Goal: Task Accomplishment & Management: Manage account settings

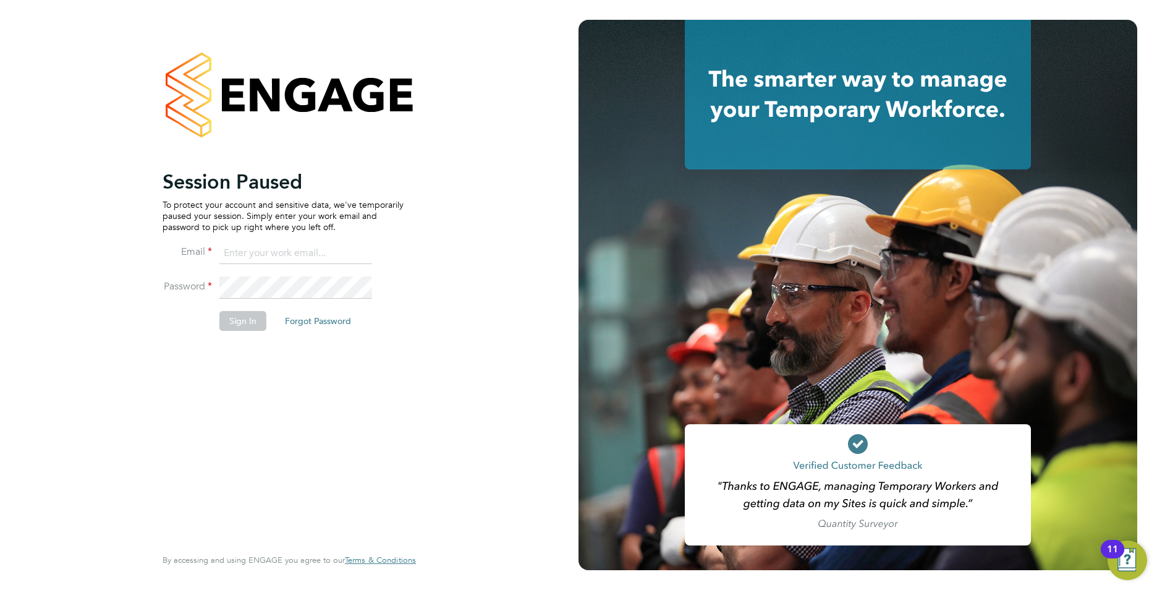
click at [320, 254] on input at bounding box center [295, 253] width 153 height 22
type input "callum@northbuildrecruit.com"
click at [169, 273] on fieldset "Email callum@northbuildrecruit.com Password Sign In Forgot Password" at bounding box center [283, 292] width 241 height 101
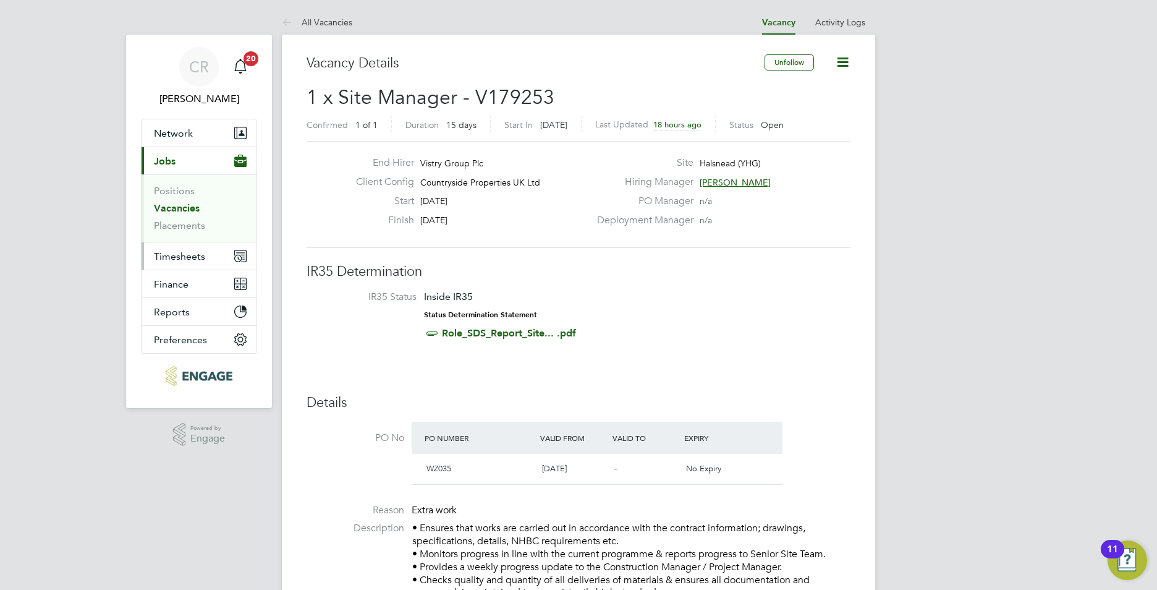
click at [176, 262] on button "Timesheets" at bounding box center [199, 255] width 115 height 27
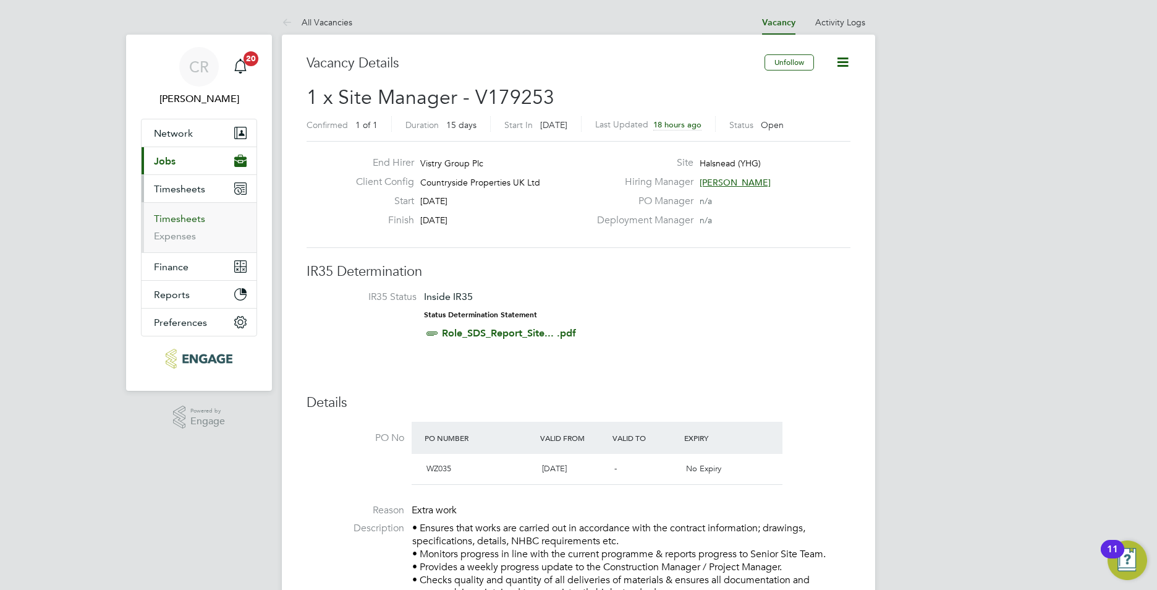
click at [177, 219] on link "Timesheets" at bounding box center [179, 219] width 51 height 12
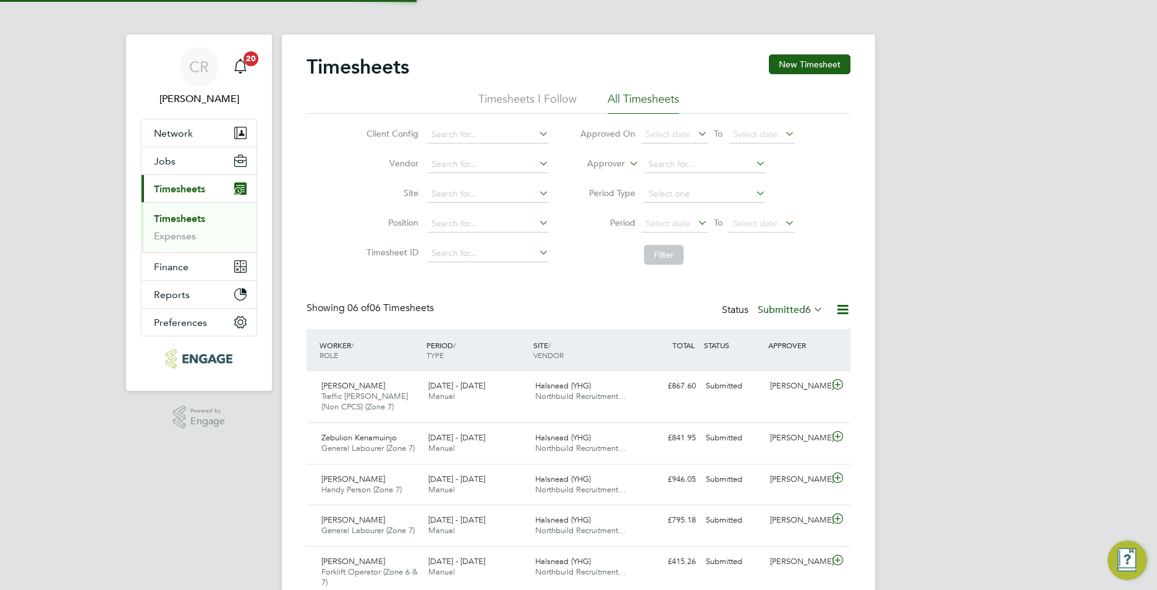
scroll to position [6, 6]
click at [174, 162] on span "Jobs" at bounding box center [165, 161] width 22 height 12
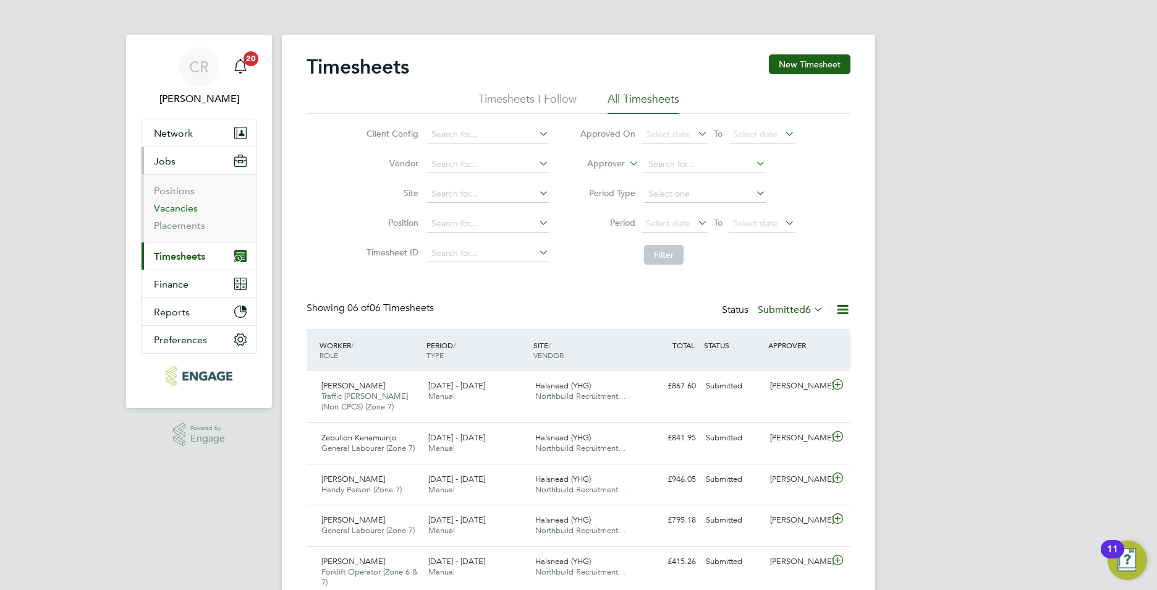
click at [184, 206] on link "Vacancies" at bounding box center [176, 208] width 44 height 12
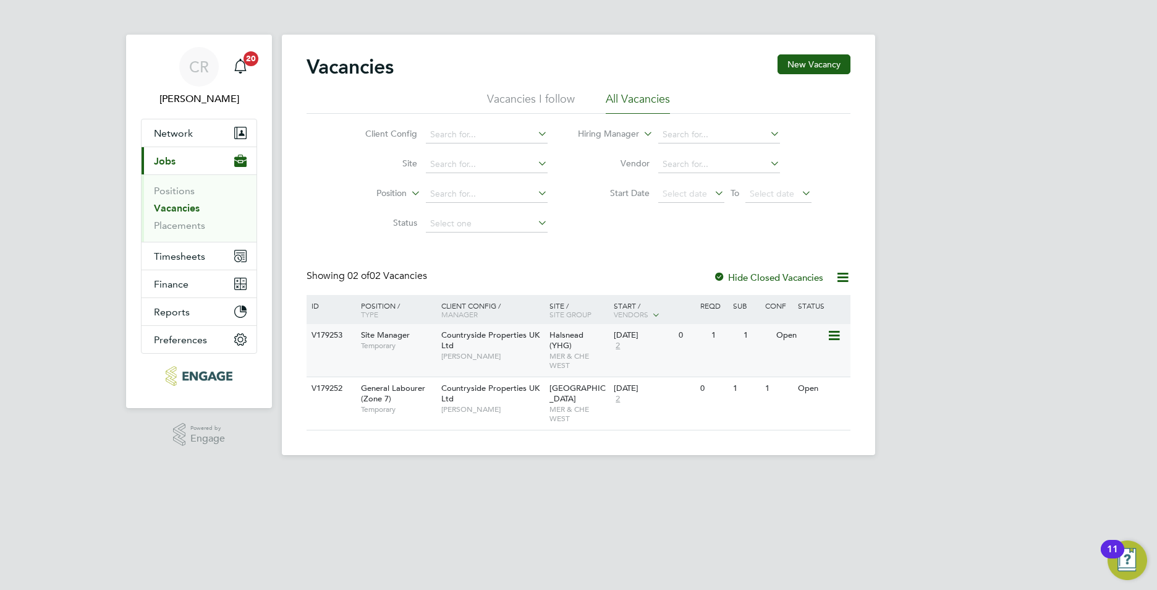
click at [537, 345] on div "Countryside Properties UK Ltd Lee Roche" at bounding box center [492, 345] width 108 height 43
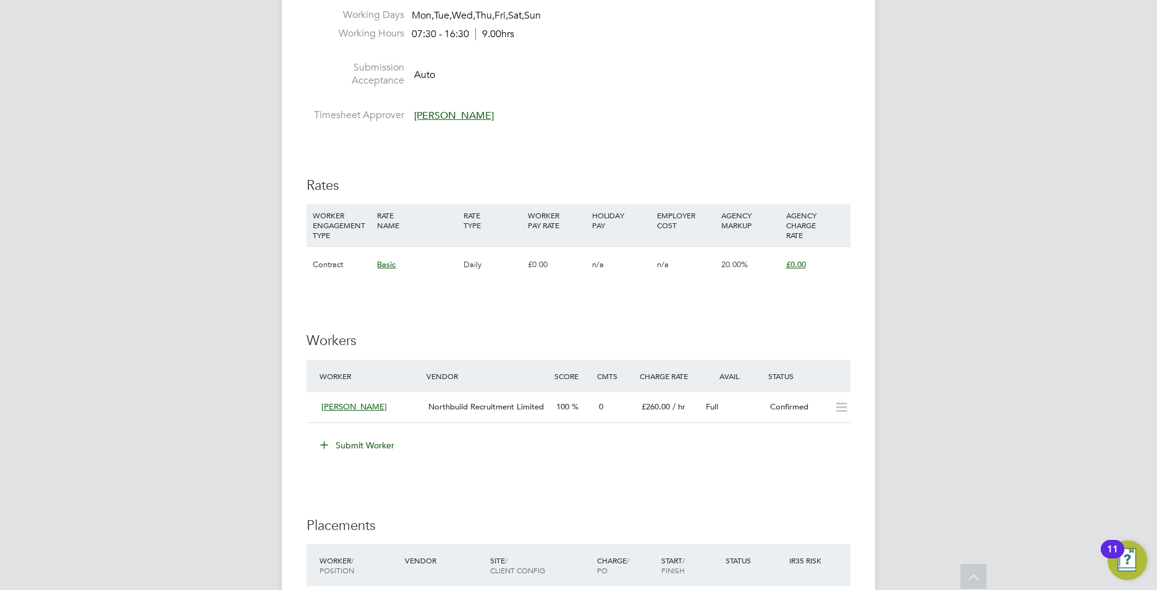
scroll to position [927, 0]
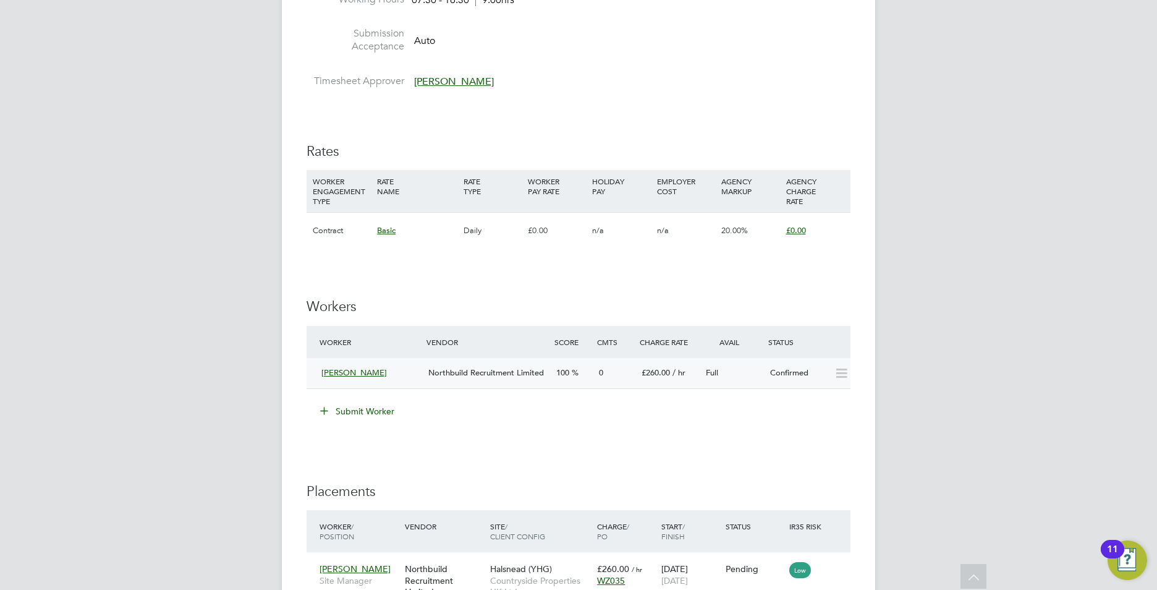
click at [618, 375] on div "0" at bounding box center [615, 373] width 43 height 20
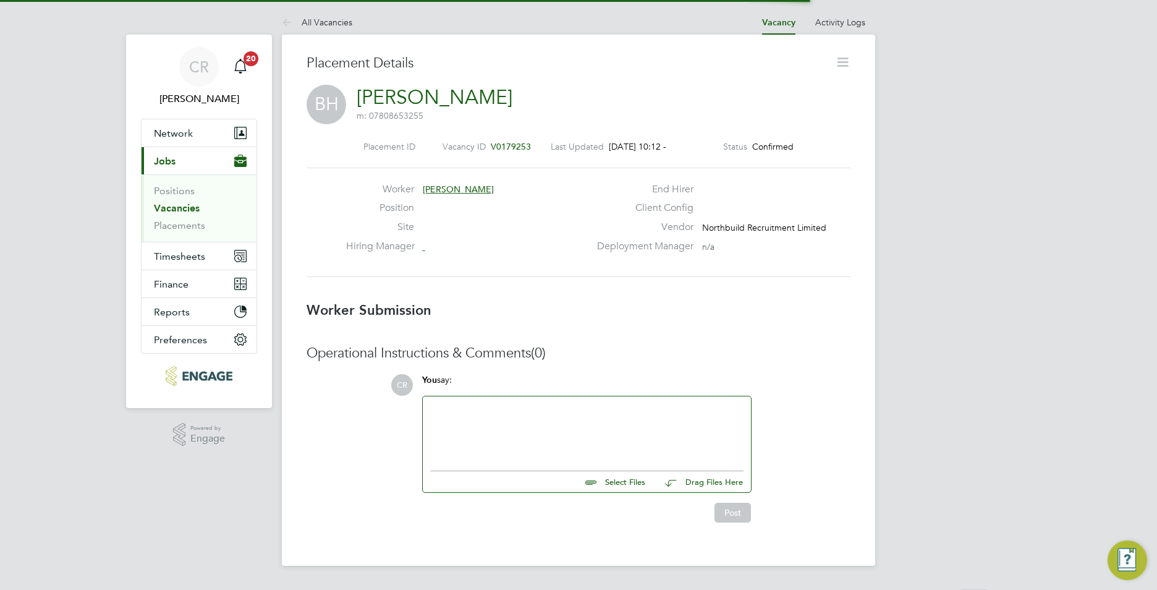
scroll to position [6, 6]
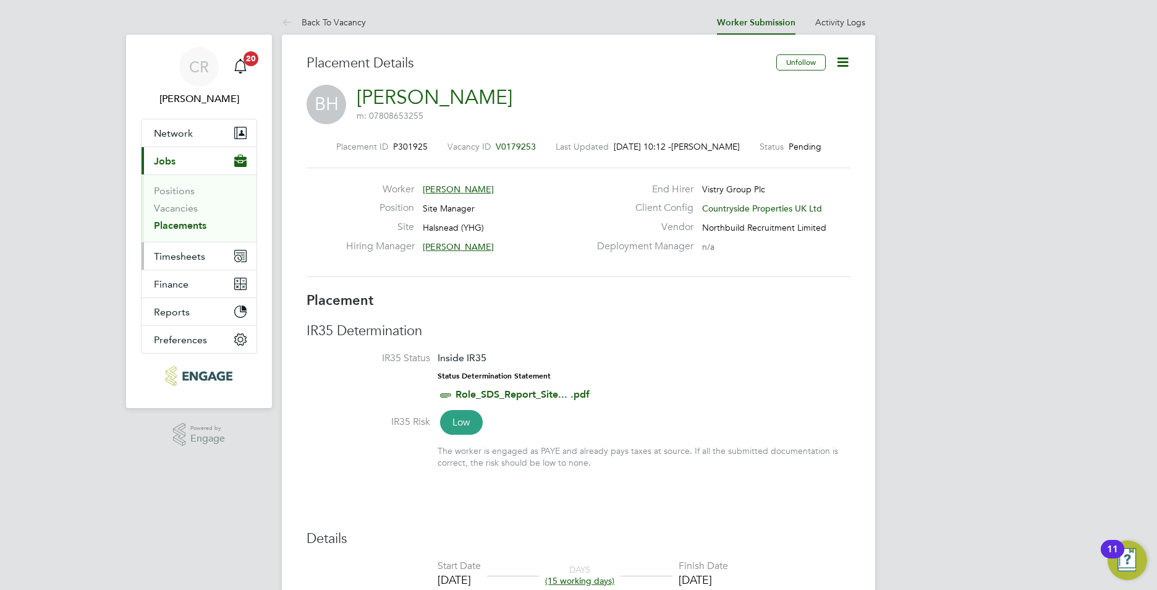
click at [174, 253] on span "Timesheets" at bounding box center [179, 256] width 51 height 12
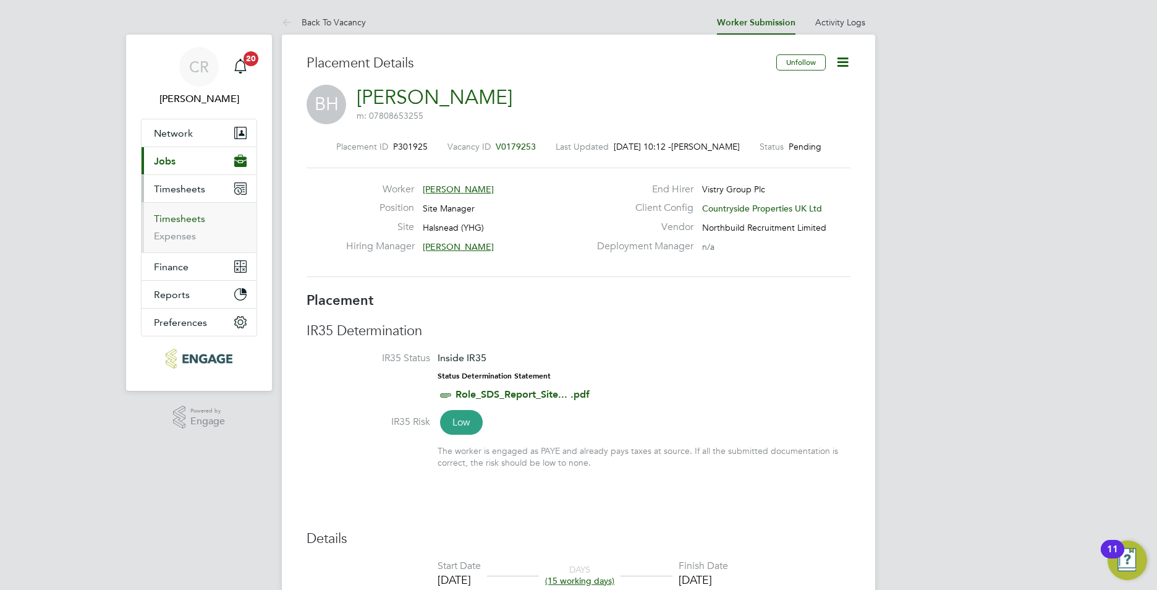
click at [174, 214] on link "Timesheets" at bounding box center [179, 219] width 51 height 12
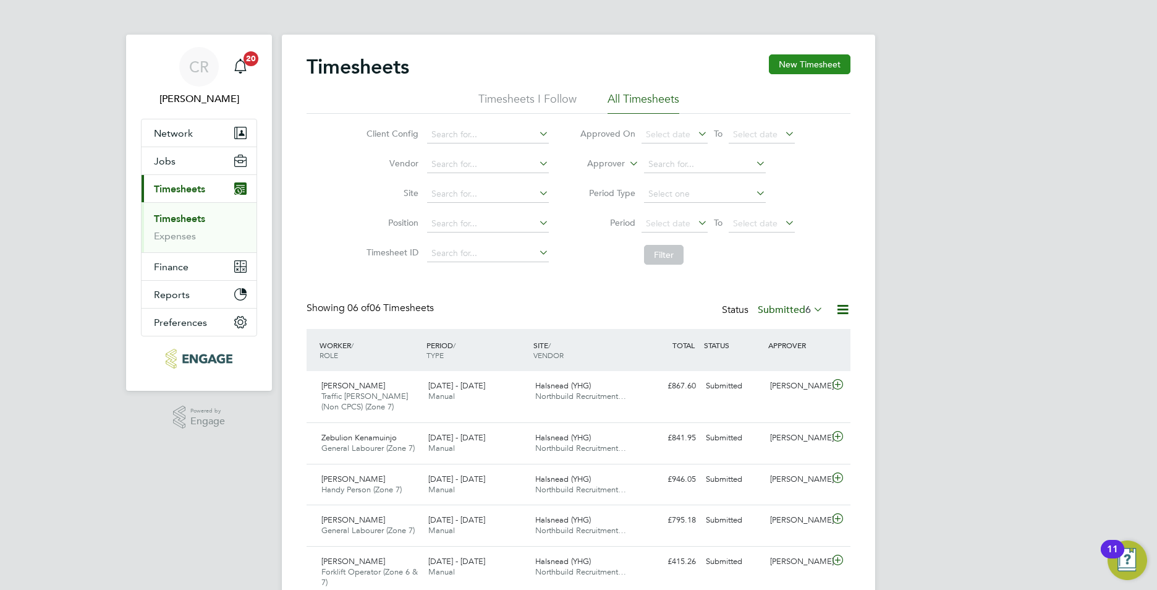
click at [811, 65] on button "New Timesheet" at bounding box center [810, 64] width 82 height 20
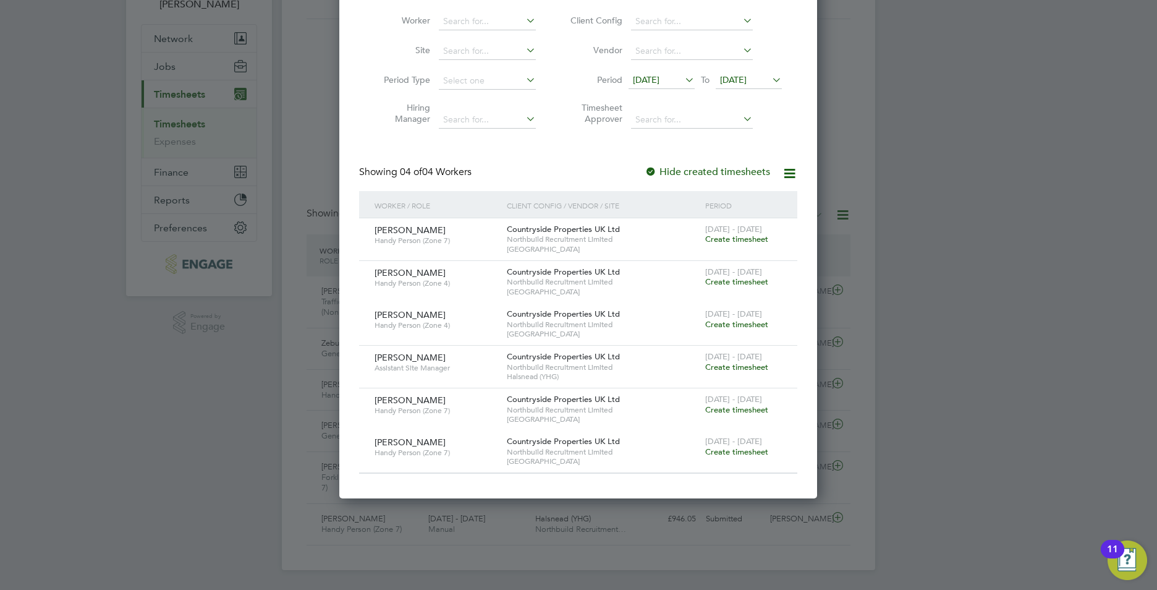
click at [656, 78] on span "13 Aug 2025" at bounding box center [646, 79] width 27 height 11
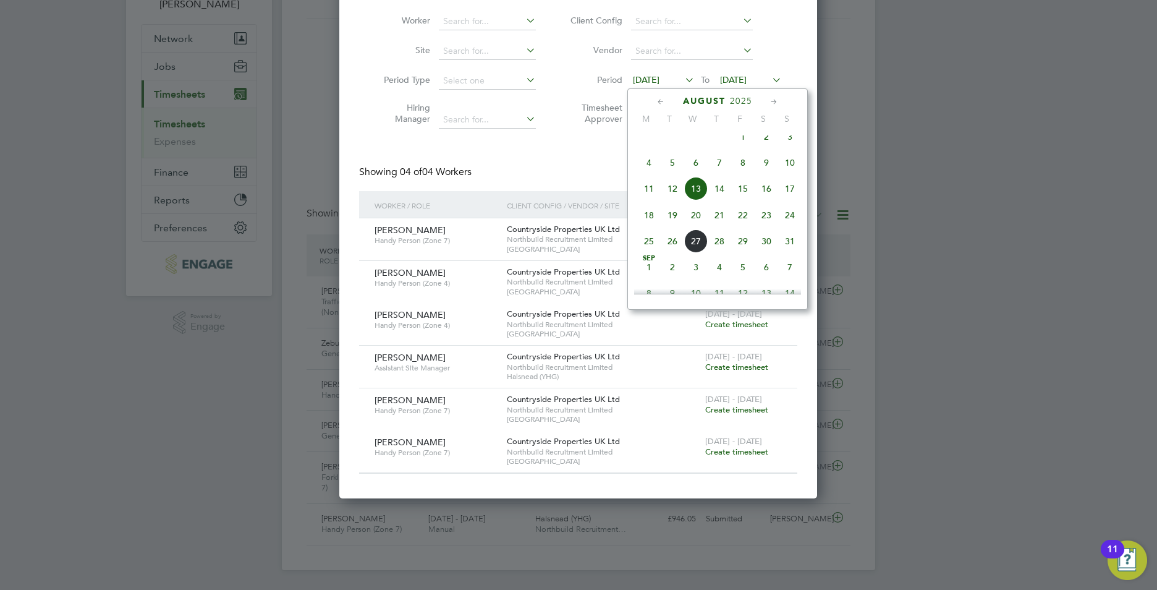
click at [647, 227] on span "18" at bounding box center [648, 214] width 23 height 23
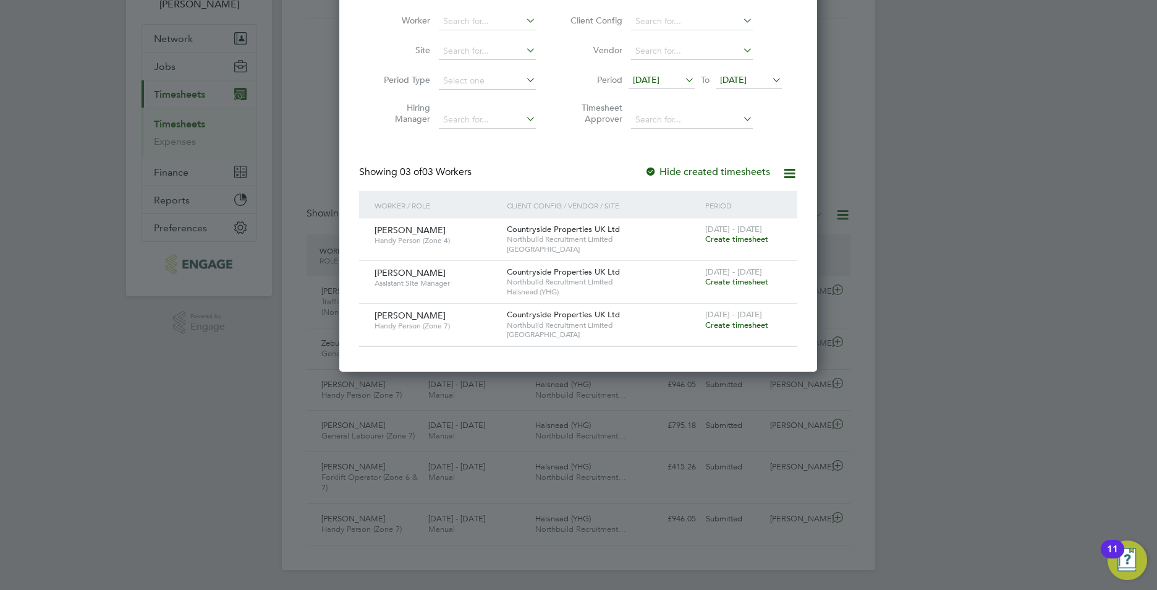
click at [736, 79] on span "20 Aug 2025" at bounding box center [733, 79] width 27 height 11
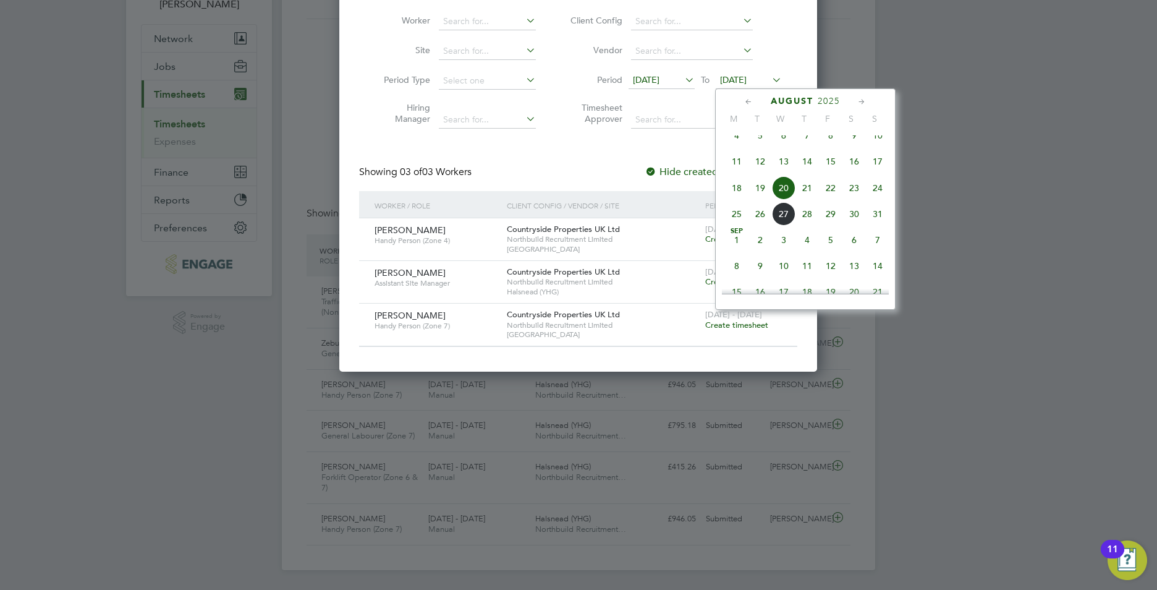
click at [876, 200] on span "24" at bounding box center [877, 187] width 23 height 23
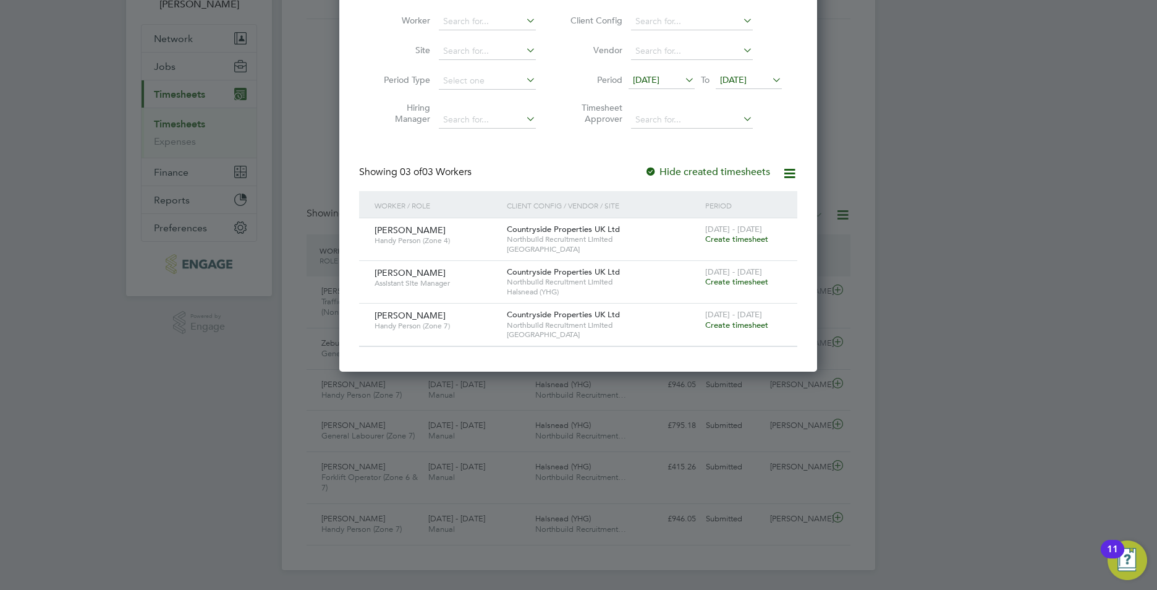
drag, startPoint x: 156, startPoint y: 341, endPoint x: 165, endPoint y: 199, distance: 142.5
click at [158, 338] on div at bounding box center [578, 295] width 1157 height 590
click at [212, 278] on div at bounding box center [578, 295] width 1157 height 590
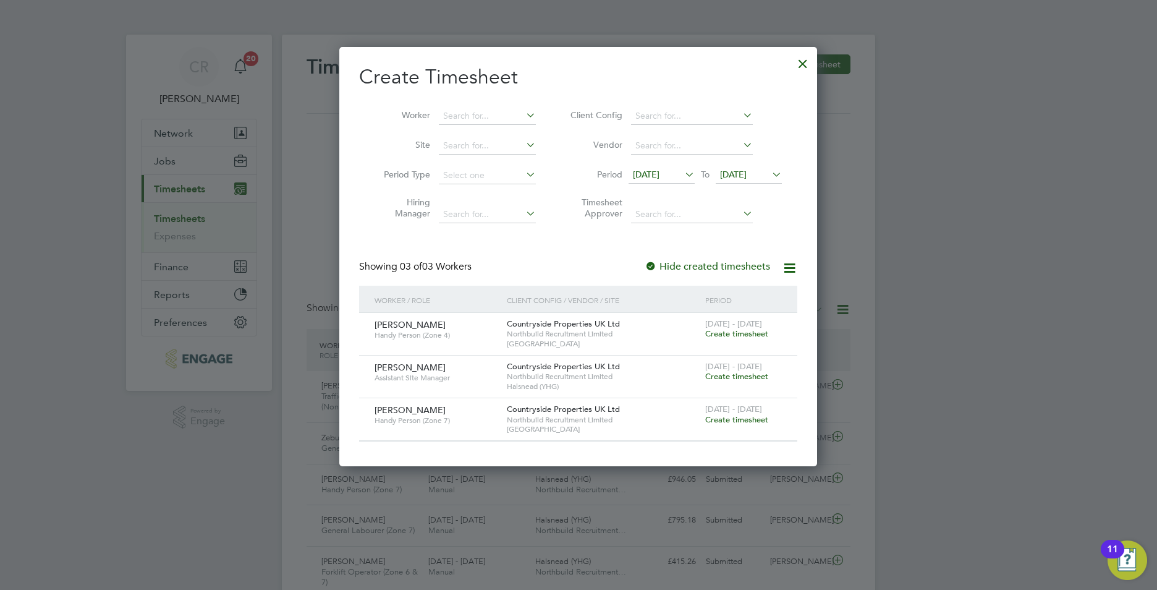
click at [803, 58] on div at bounding box center [803, 60] width 22 height 22
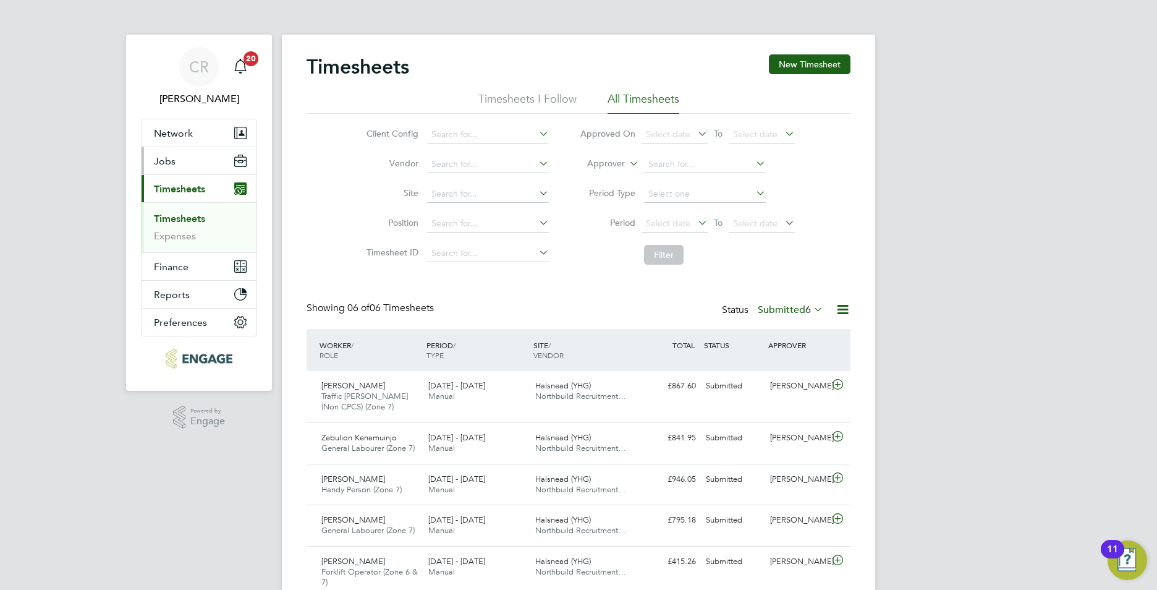
click at [182, 168] on button "Jobs" at bounding box center [199, 160] width 115 height 27
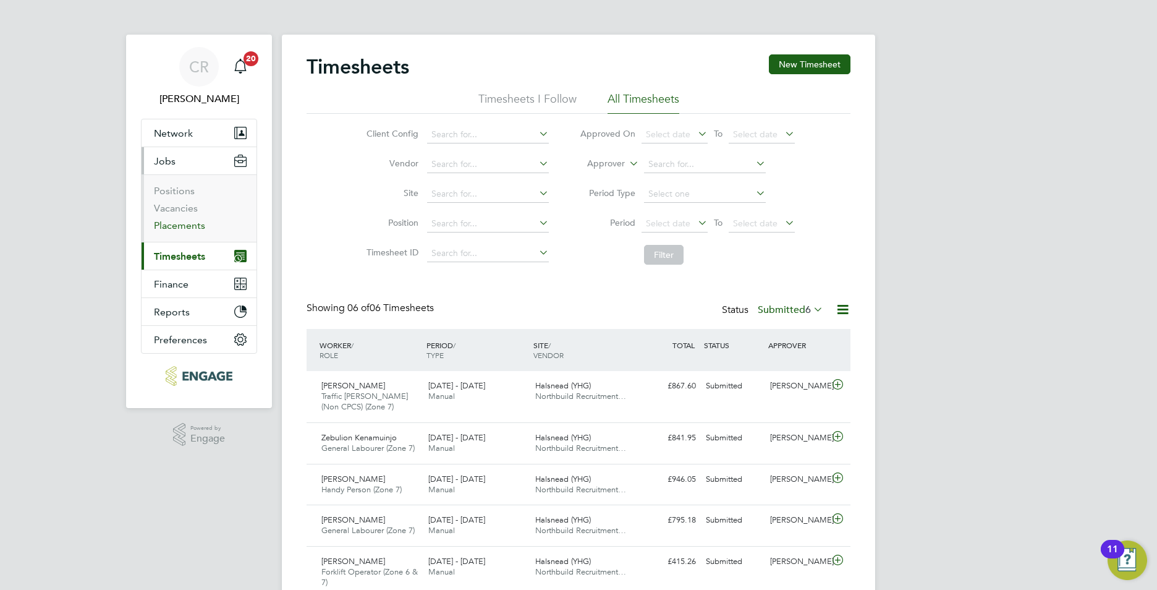
click at [170, 223] on link "Placements" at bounding box center [179, 225] width 51 height 12
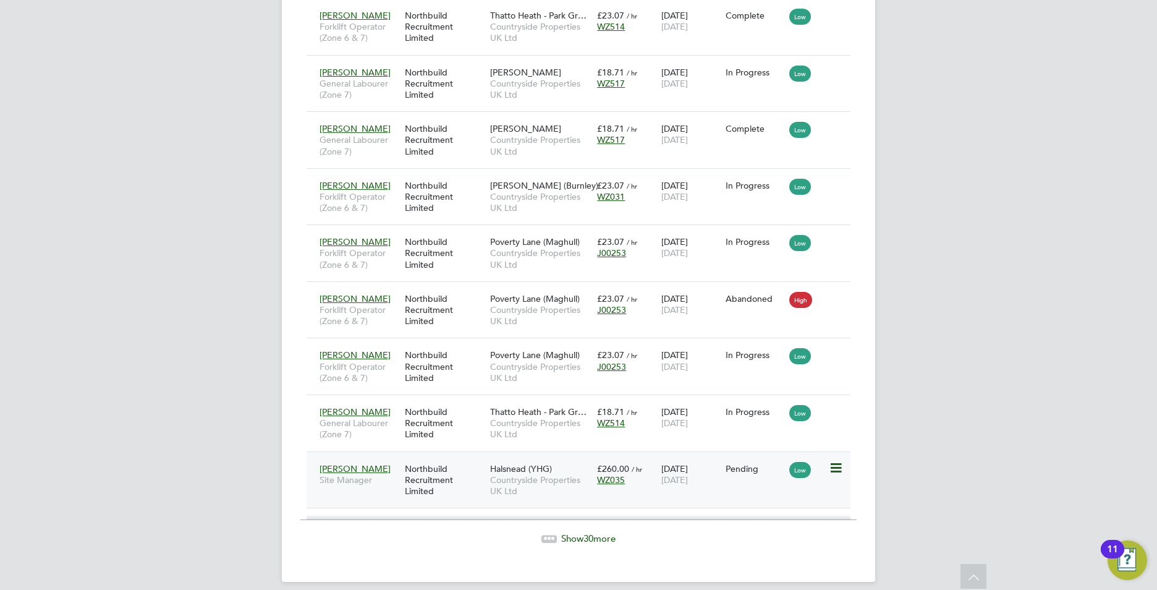
click at [737, 466] on div "Pending" at bounding box center [755, 468] width 64 height 23
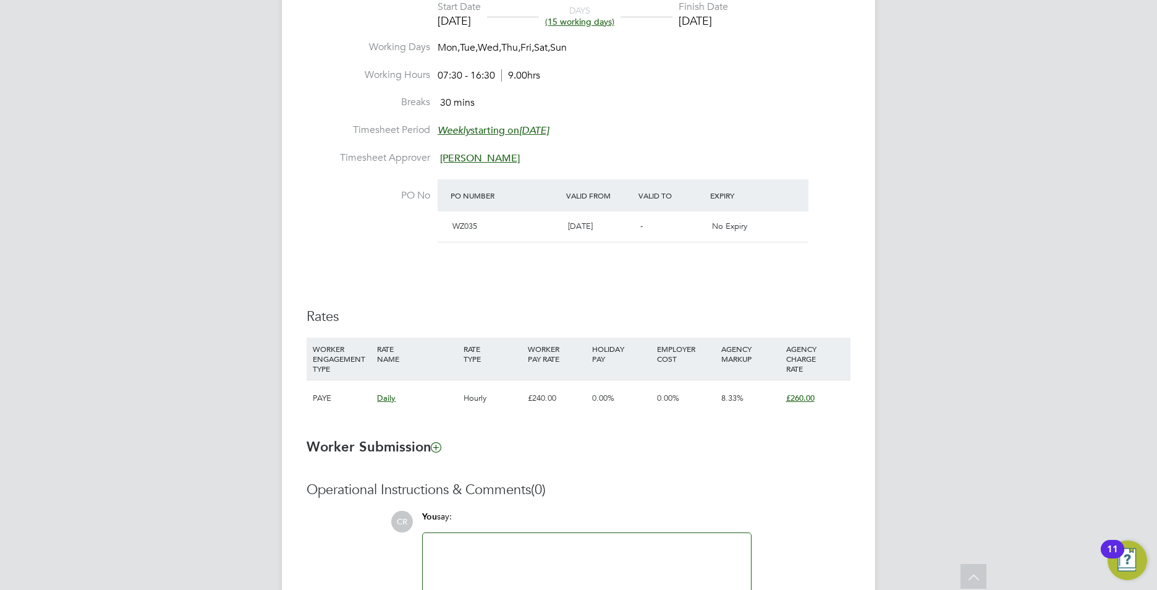
scroll to position [700, 0]
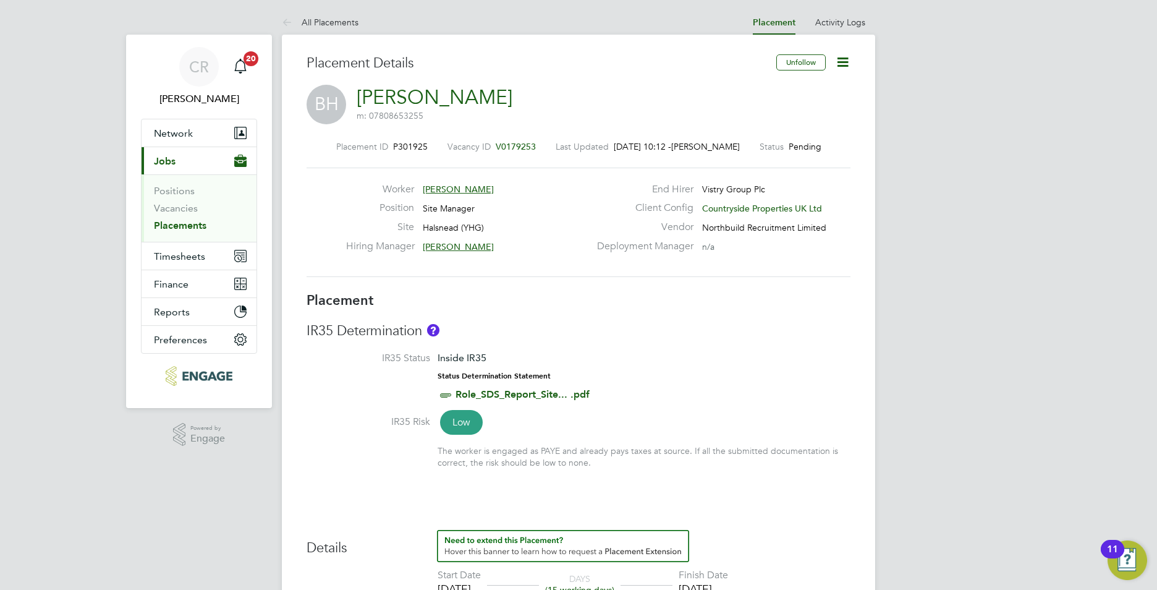
click at [840, 59] on icon at bounding box center [842, 61] width 15 height 15
click at [778, 108] on li "Timesheet Settings" at bounding box center [802, 108] width 91 height 17
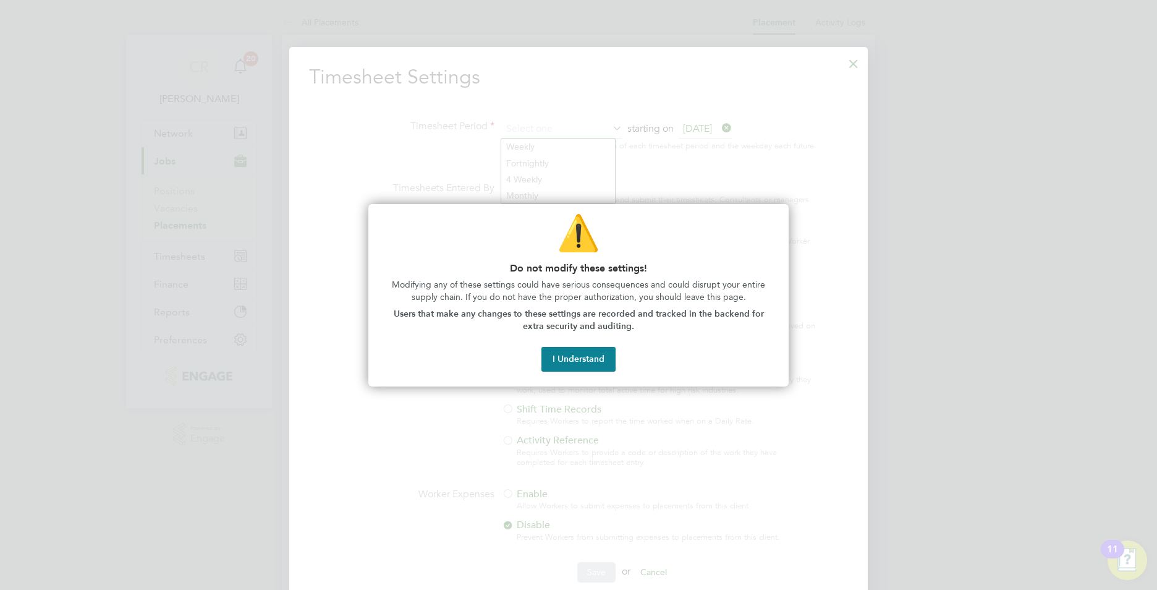
click at [576, 352] on button "I Understand" at bounding box center [579, 359] width 74 height 25
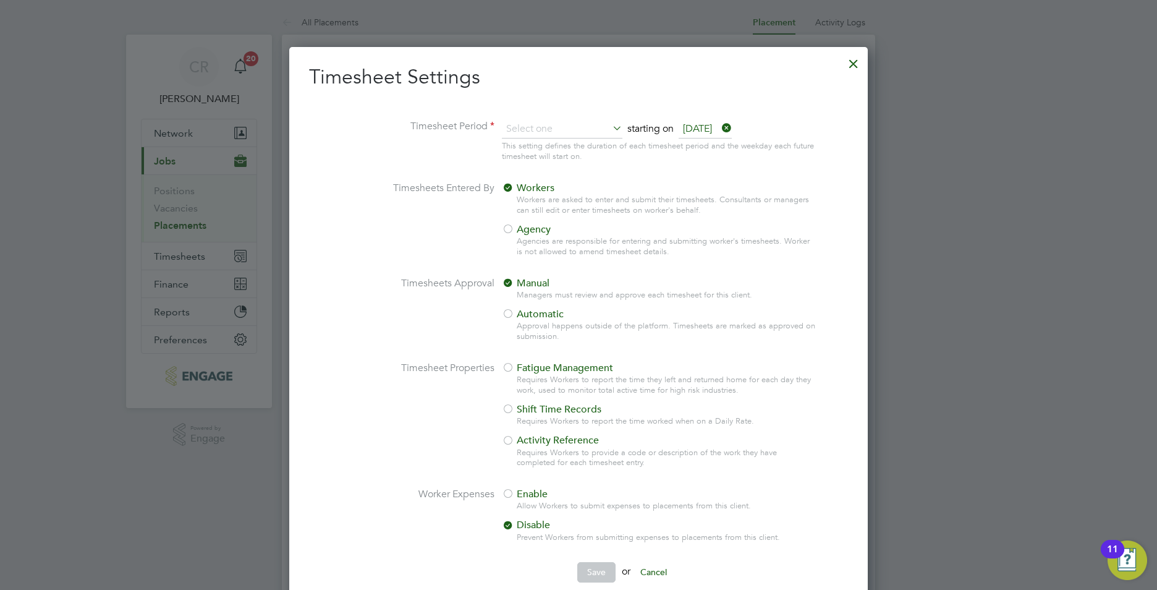
click at [512, 229] on div at bounding box center [508, 230] width 12 height 12
click at [560, 136] on input at bounding box center [562, 129] width 121 height 19
click at [513, 143] on li "Weekly" at bounding box center [556, 146] width 110 height 16
type input "Weekly"
click at [602, 567] on button "Save" at bounding box center [596, 572] width 38 height 20
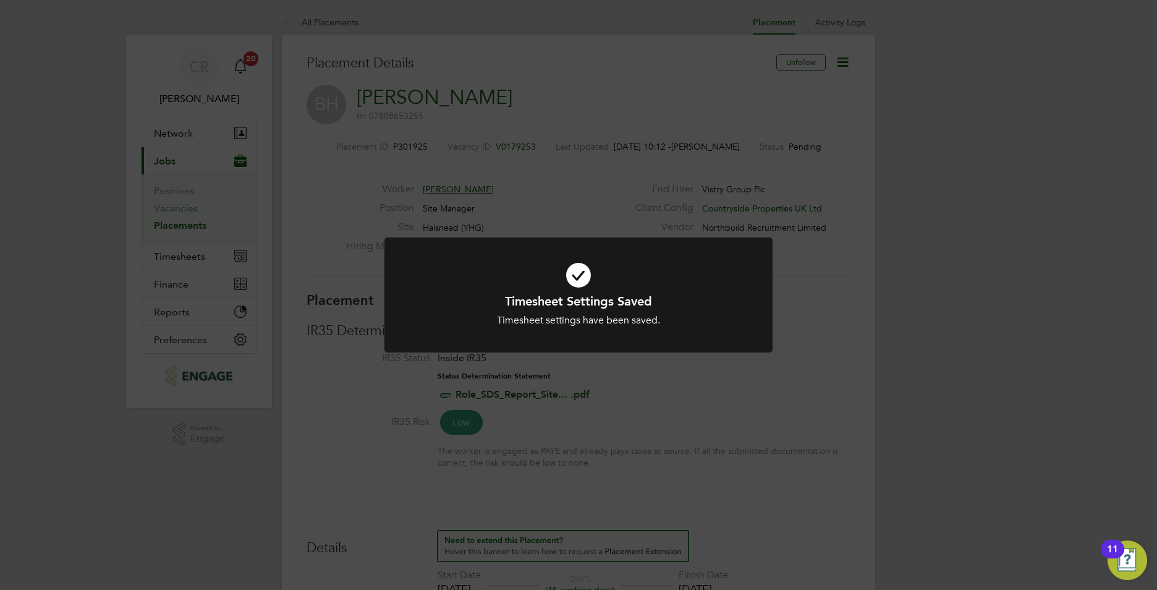
click at [722, 359] on div "Timesheet Settings Saved Timesheet settings have been saved. Cancel Okay" at bounding box center [579, 302] width 388 height 130
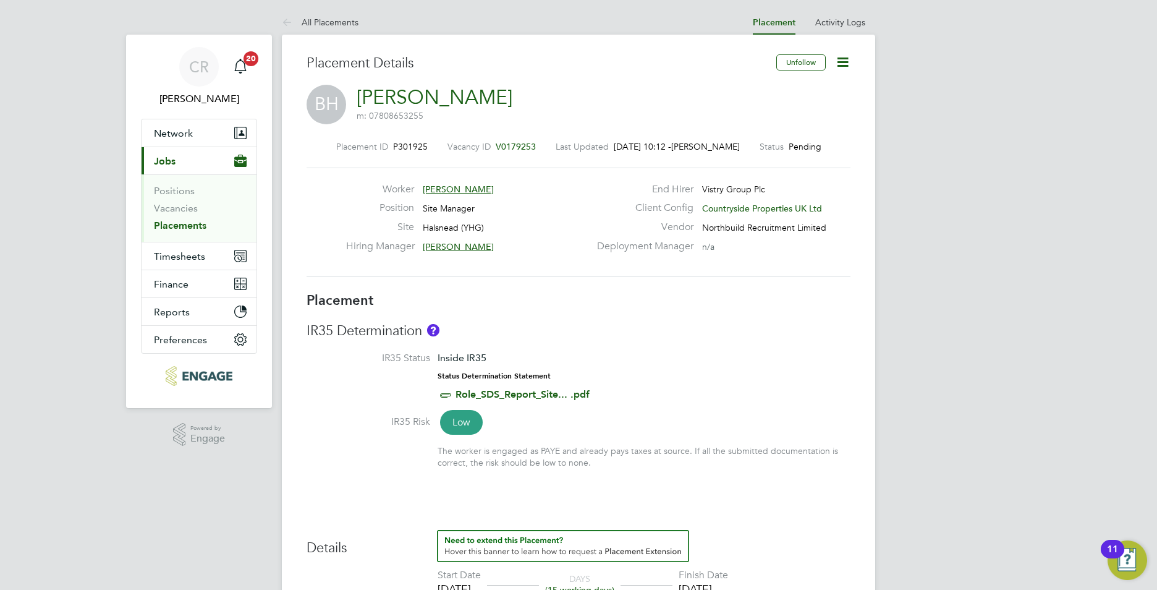
click at [844, 61] on icon at bounding box center [842, 61] width 15 height 15
click at [771, 132] on li "Start" at bounding box center [802, 132] width 91 height 17
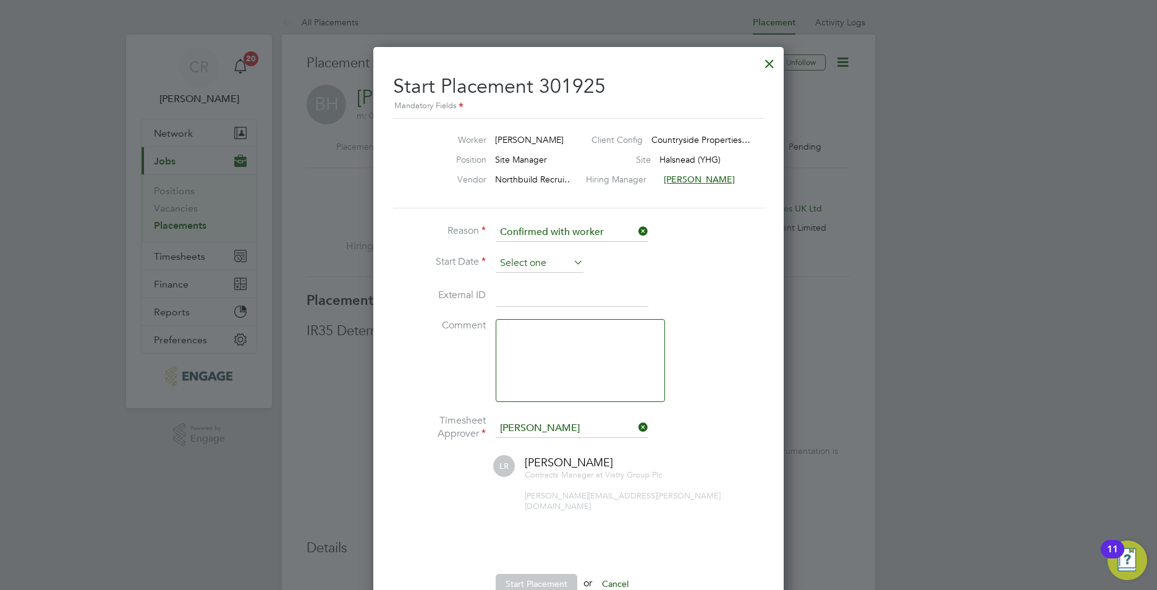
click at [529, 268] on input at bounding box center [540, 263] width 88 height 19
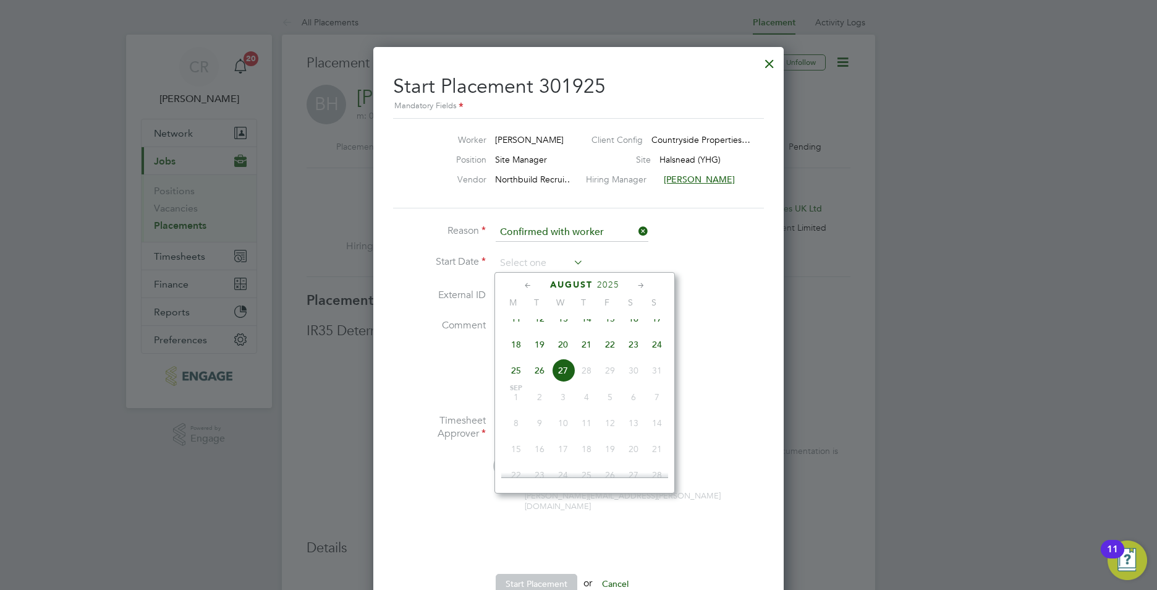
click at [613, 354] on span "22" at bounding box center [609, 344] width 23 height 23
type input "[DATE]"
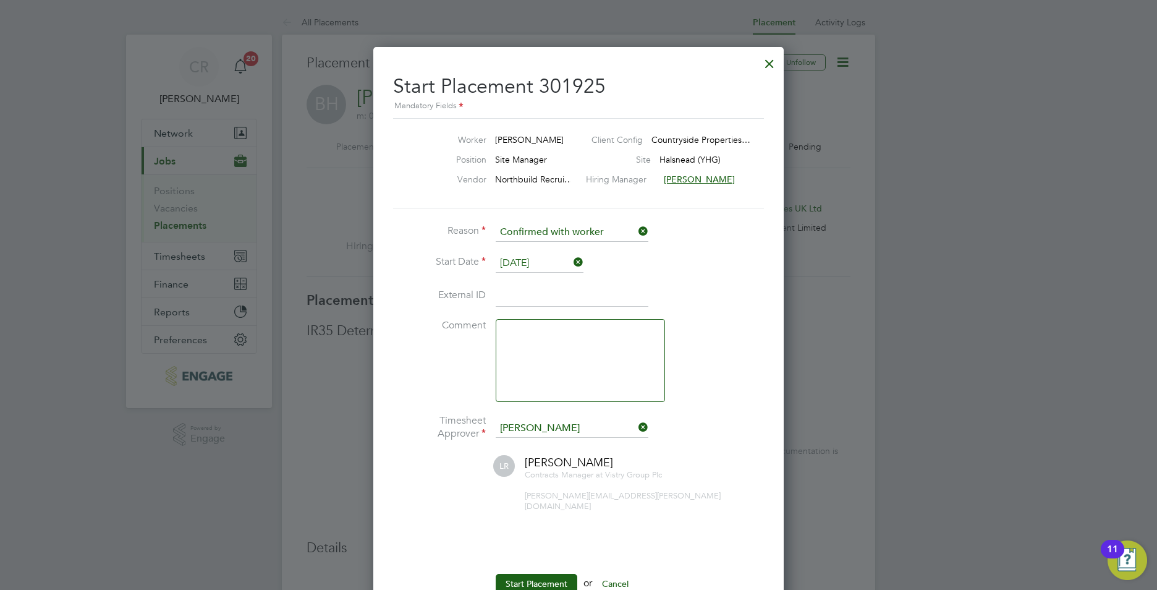
click at [519, 298] on input at bounding box center [572, 296] width 153 height 22
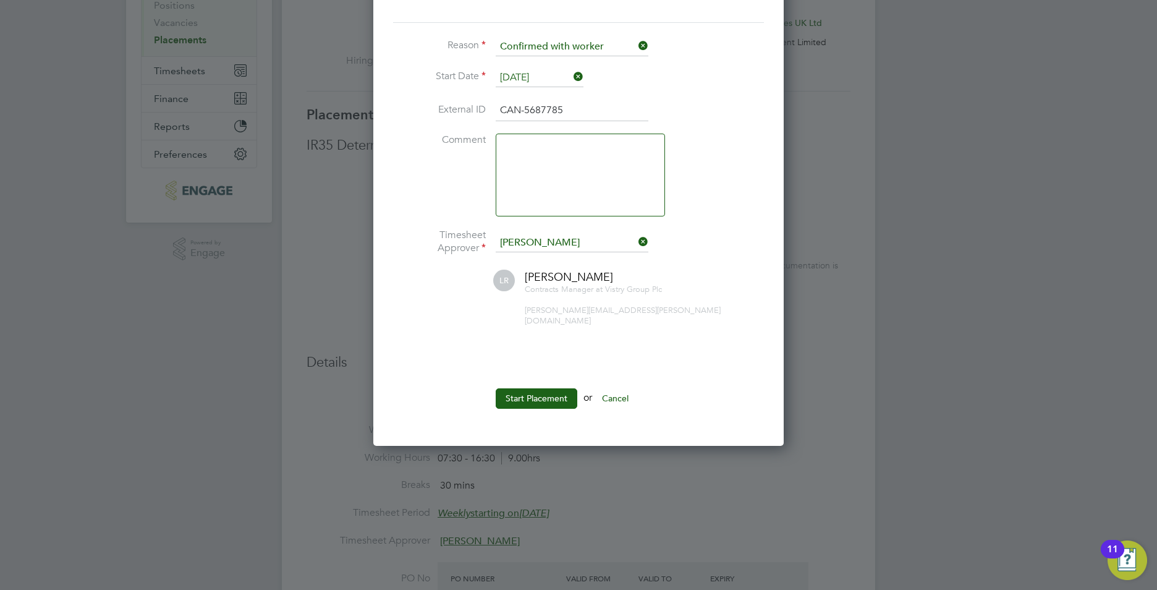
type input "CAN-5687785"
click at [529, 388] on button "Start Placement" at bounding box center [537, 398] width 82 height 20
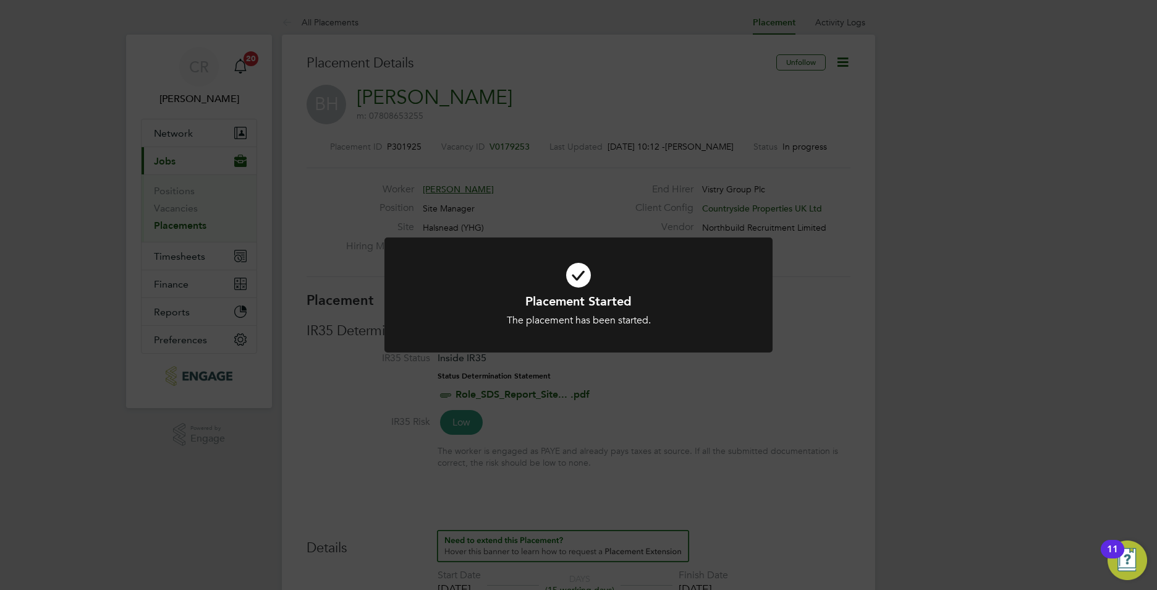
drag, startPoint x: 997, startPoint y: 352, endPoint x: 850, endPoint y: 287, distance: 160.5
click at [995, 352] on div "Placement Started The placement has been started. Cancel Okay" at bounding box center [578, 295] width 1157 height 590
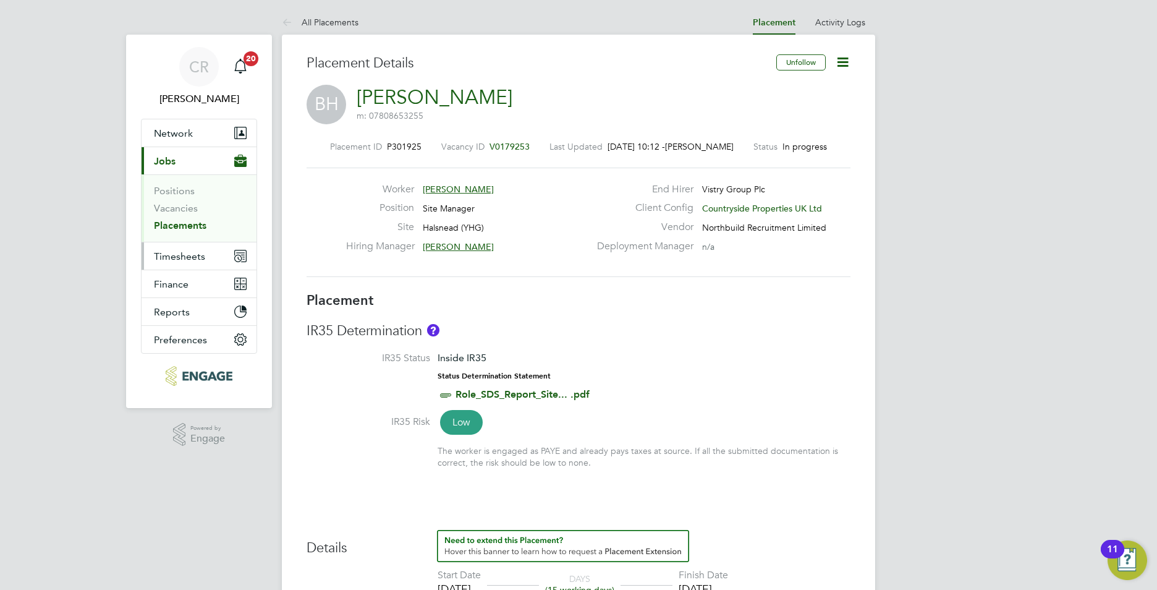
click at [180, 253] on span "Timesheets" at bounding box center [179, 256] width 51 height 12
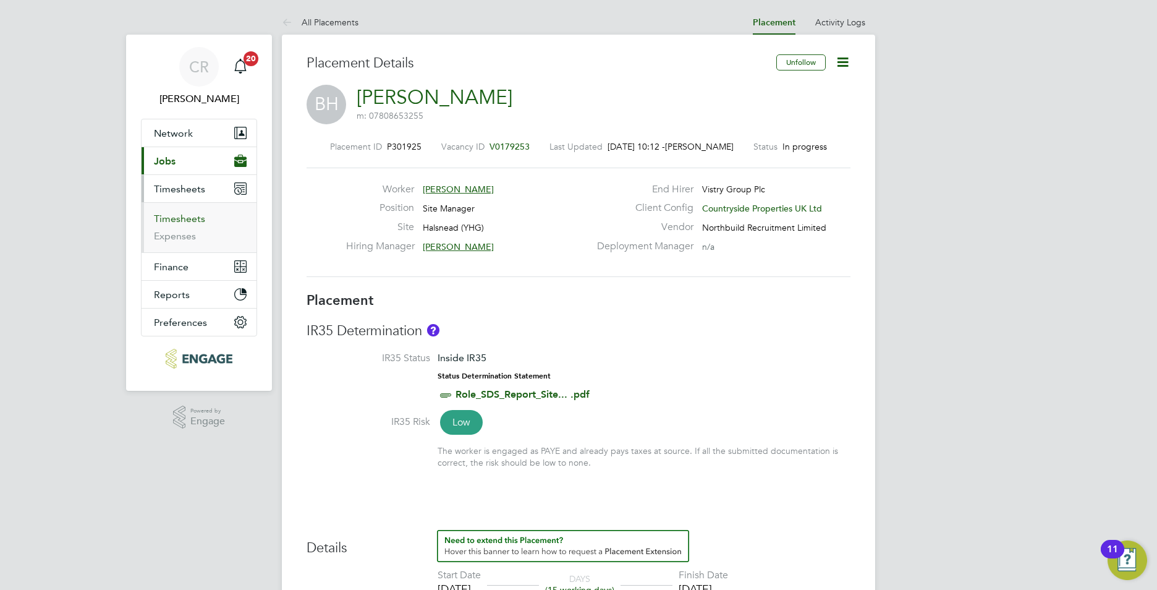
click at [177, 218] on link "Timesheets" at bounding box center [179, 219] width 51 height 12
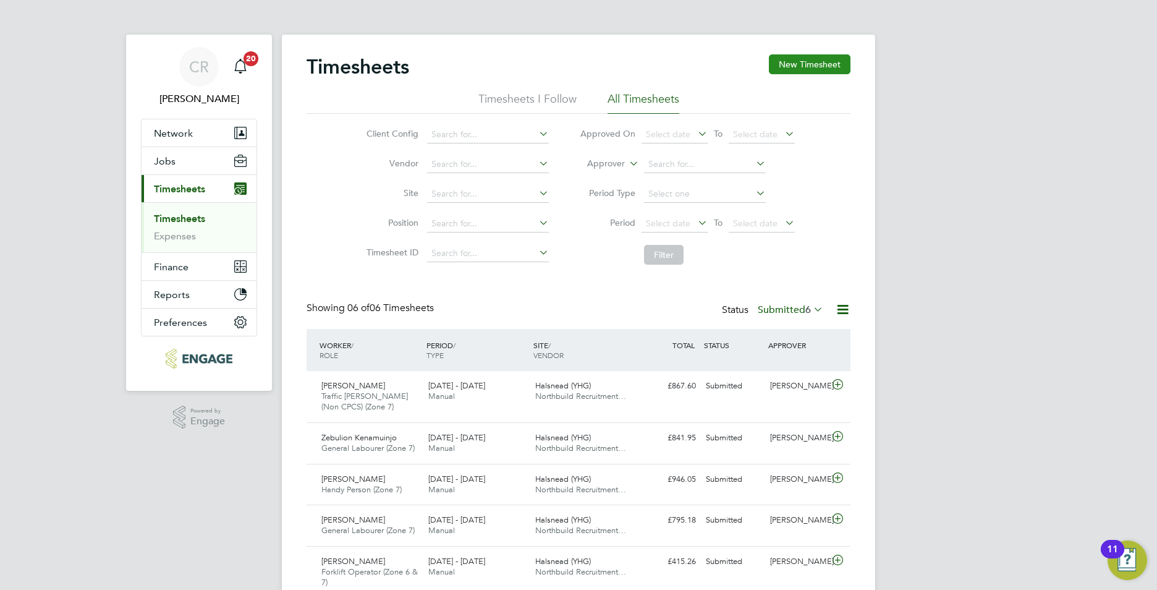
click at [799, 62] on button "New Timesheet" at bounding box center [810, 64] width 82 height 20
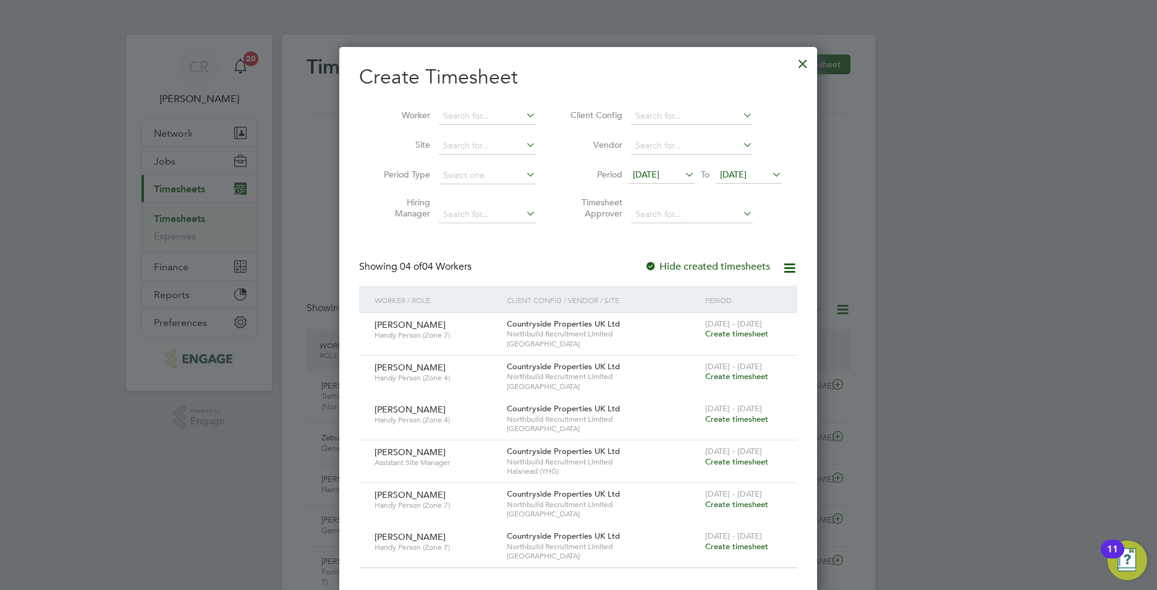
click at [660, 169] on span "13 Aug 2025" at bounding box center [646, 174] width 27 height 11
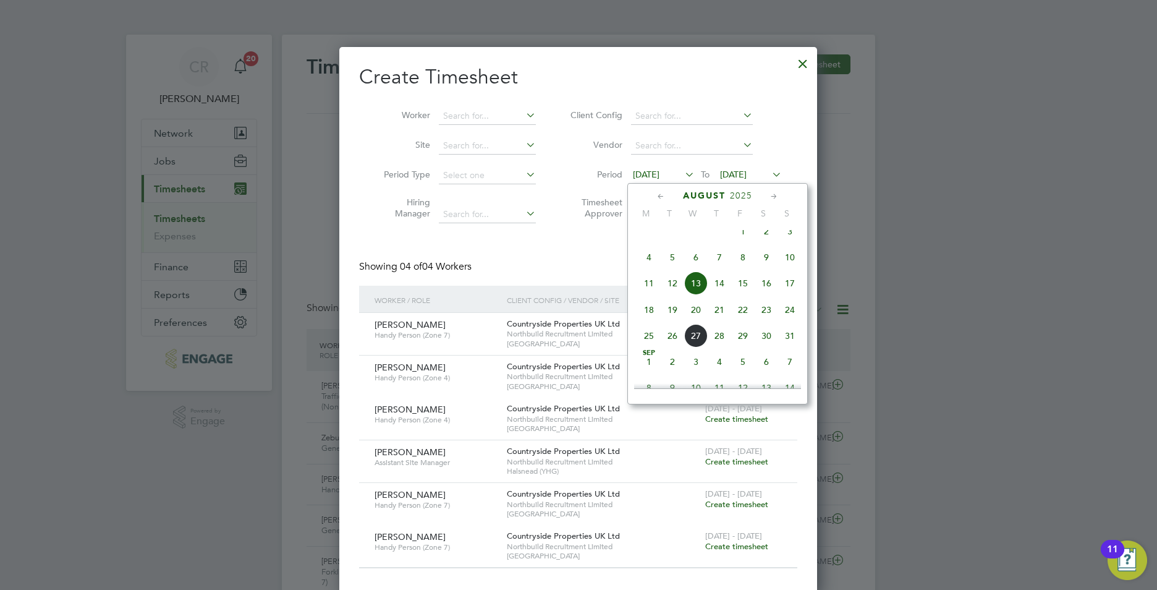
click at [650, 320] on span "18" at bounding box center [648, 309] width 23 height 23
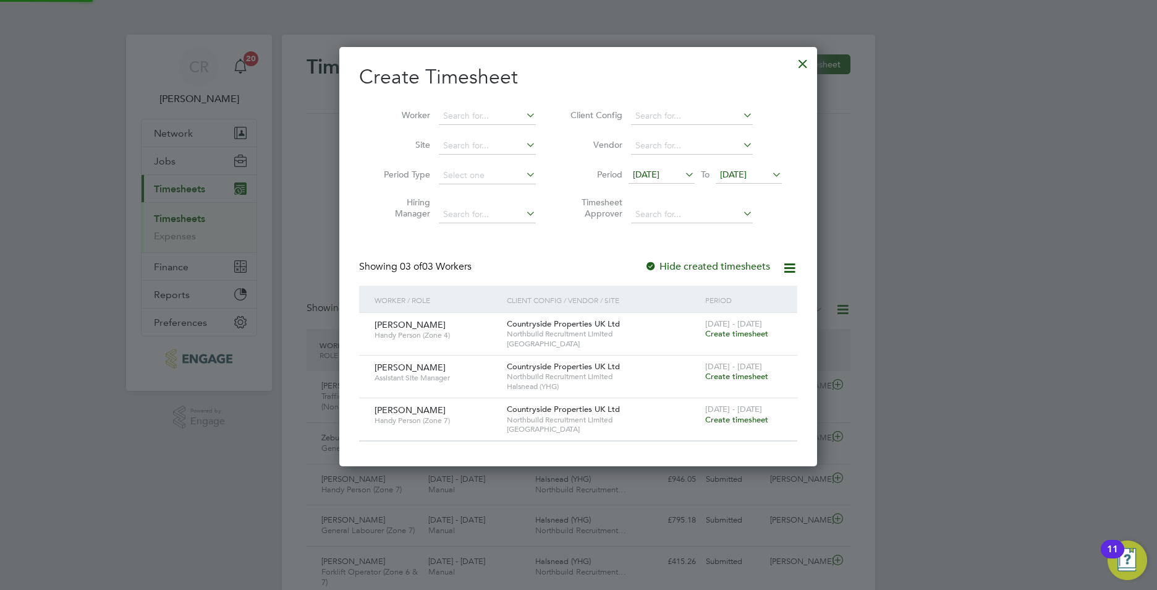
click at [731, 178] on span "20 Aug 2025" at bounding box center [733, 174] width 27 height 11
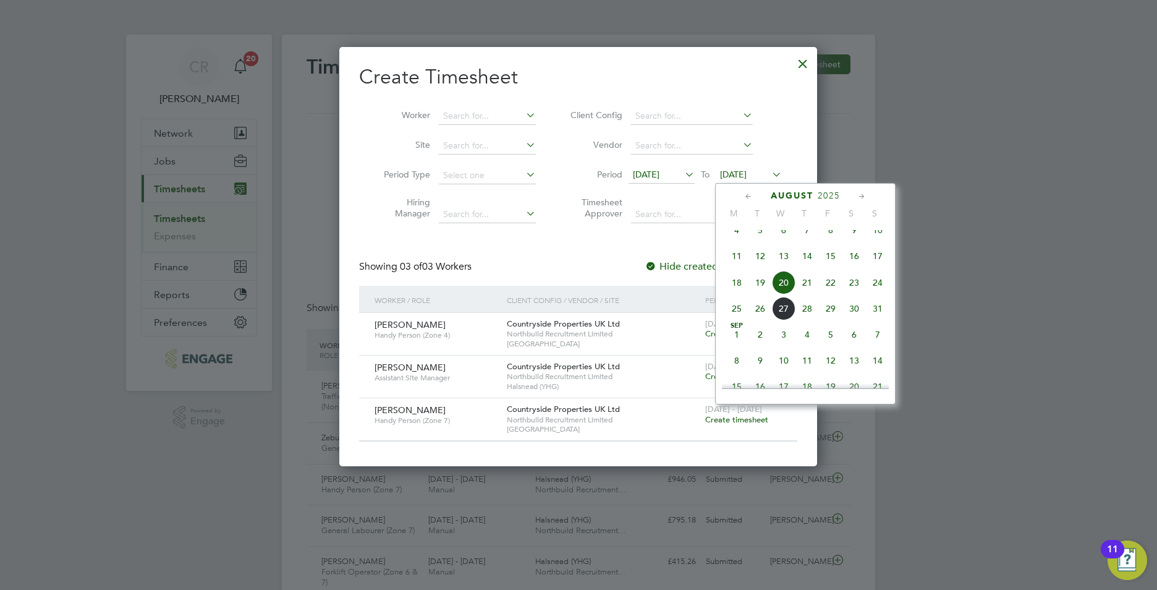
click at [876, 294] on span "24" at bounding box center [877, 282] width 23 height 23
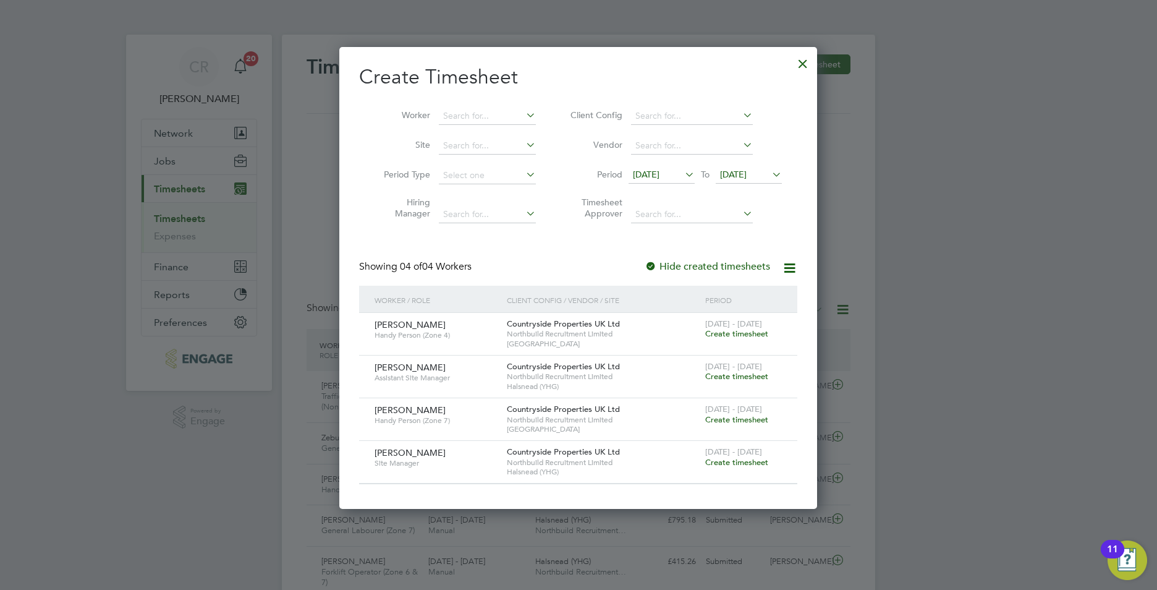
click at [750, 460] on span "Create timesheet" at bounding box center [736, 462] width 63 height 11
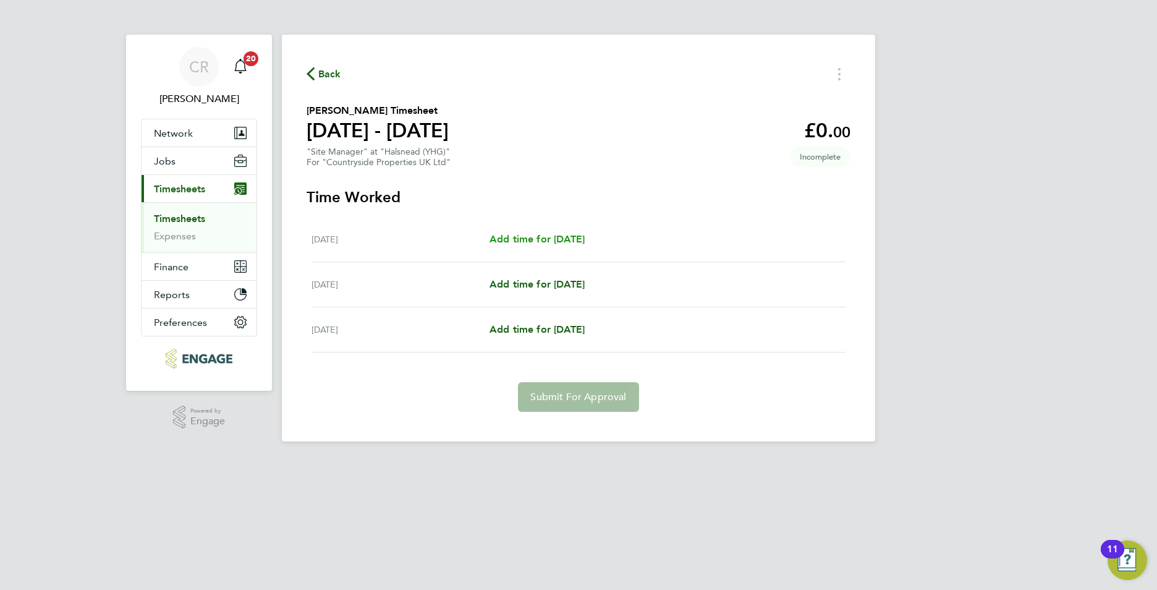
click at [517, 236] on span "Add time for Fri 22 Aug" at bounding box center [537, 239] width 95 height 12
select select "30"
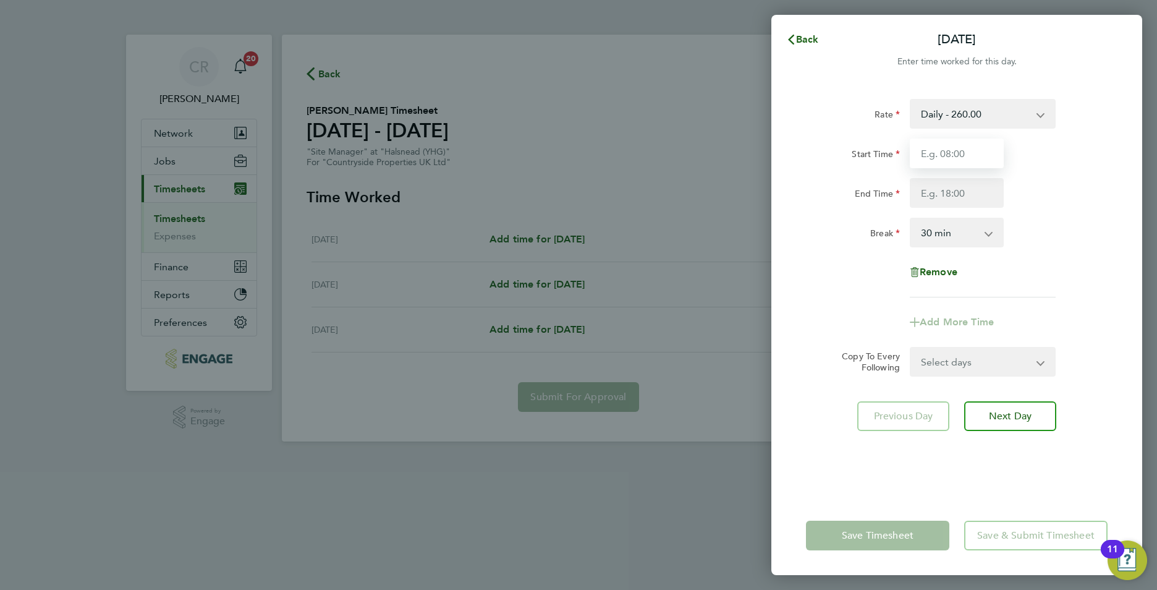
click at [960, 158] on input "Start Time" at bounding box center [957, 153] width 94 height 30
type input "07:30"
type input "16:30"
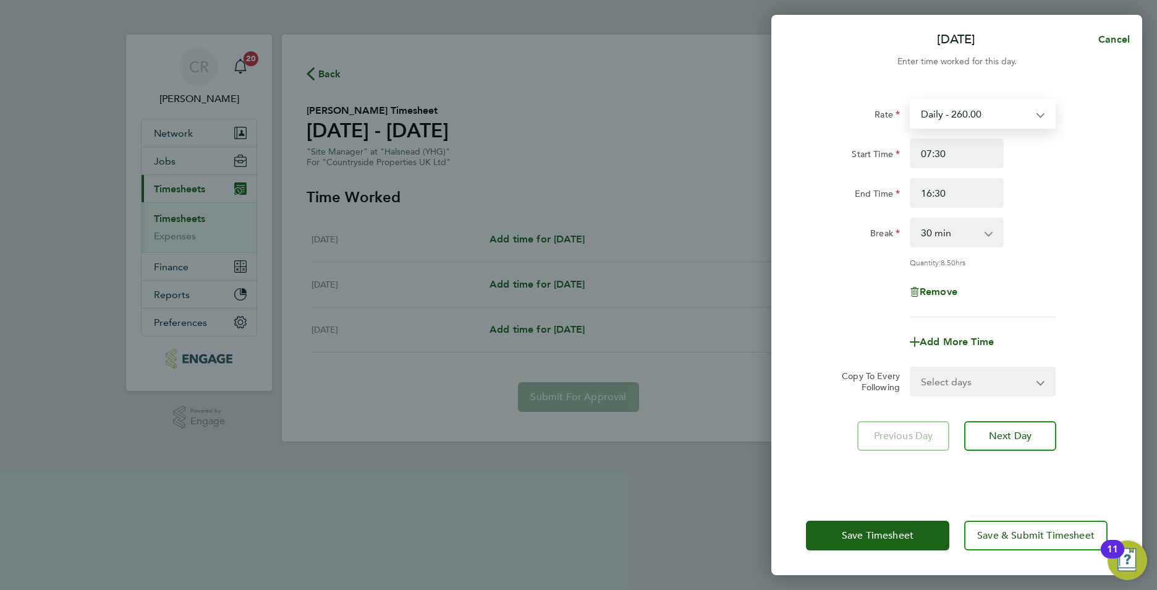
click at [978, 122] on select "Daily - 260.00" at bounding box center [975, 113] width 129 height 27
click at [1051, 191] on div "End Time 16:30" at bounding box center [957, 193] width 312 height 30
click at [966, 117] on select "Daily - 260.00" at bounding box center [975, 113] width 129 height 27
drag, startPoint x: 1075, startPoint y: 193, endPoint x: 1043, endPoint y: 279, distance: 91.5
click at [1075, 196] on div "End Time 16:30" at bounding box center [957, 193] width 312 height 30
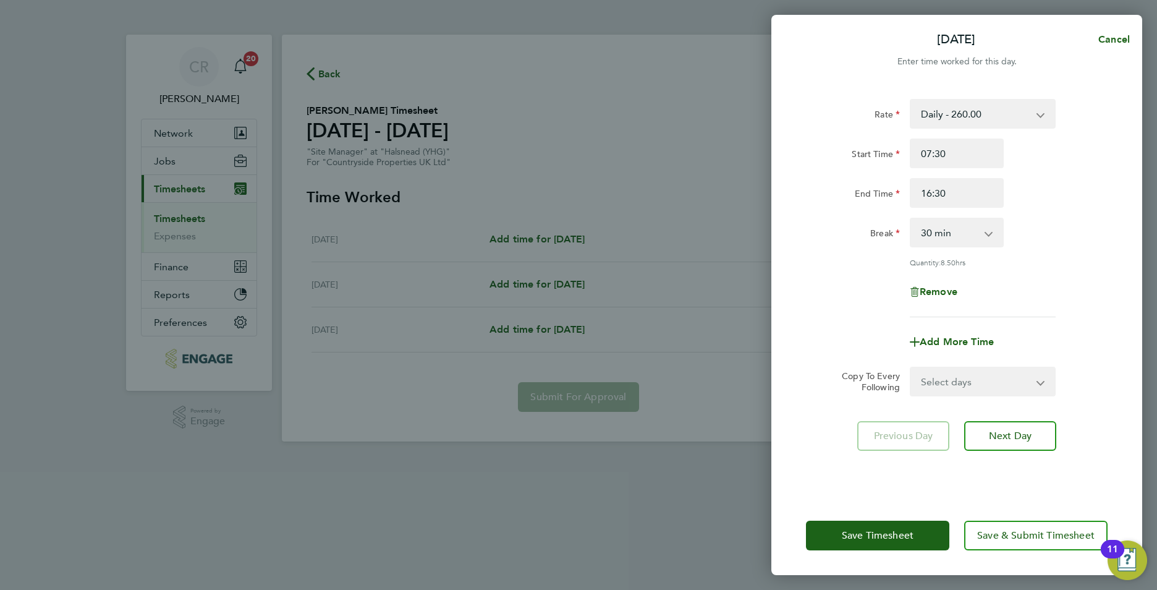
click at [1046, 270] on div "Rate Daily - 260.00 Start Time 07:30 End Time 16:30 Break 0 min 15 min 30 min 4…" at bounding box center [957, 208] width 302 height 218
click at [861, 537] on span "Save Timesheet" at bounding box center [878, 535] width 72 height 12
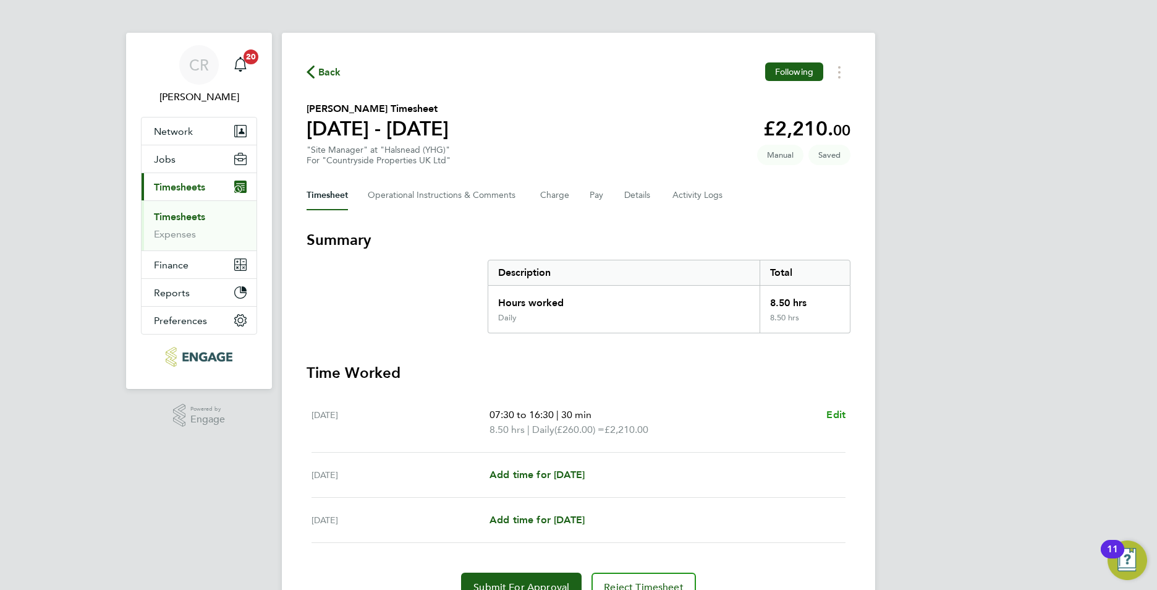
click at [841, 414] on span "Edit" at bounding box center [836, 415] width 19 height 12
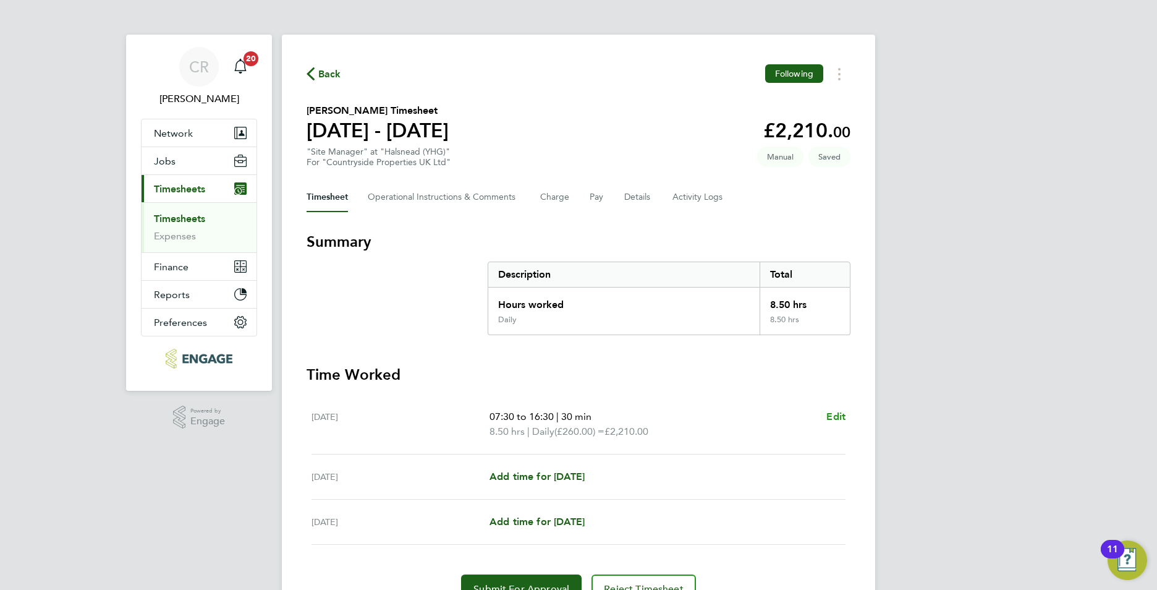
select select "30"
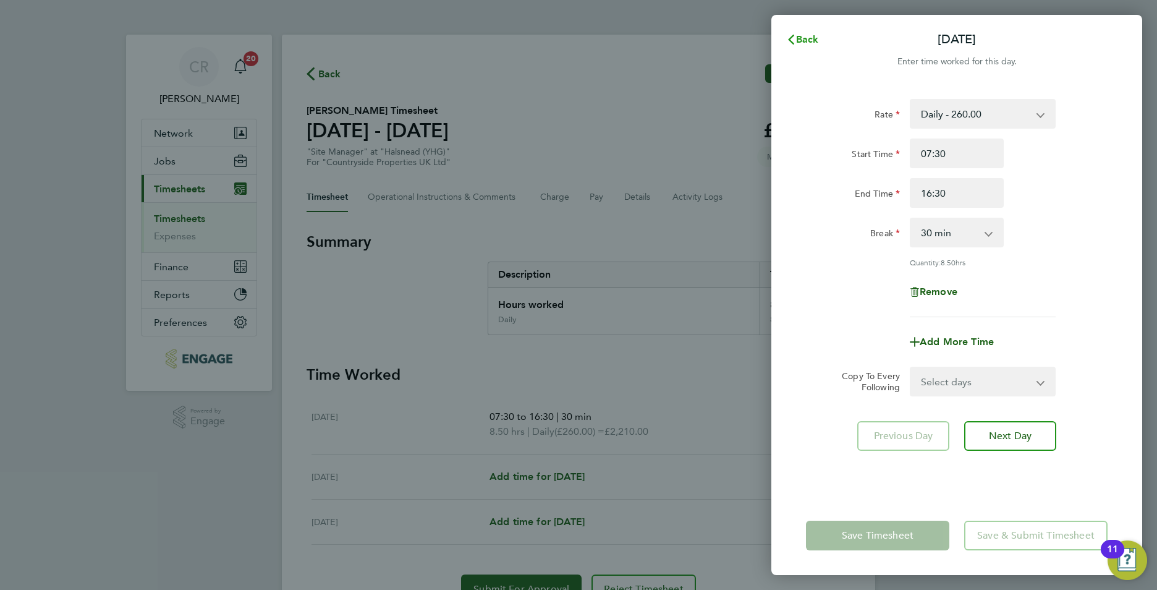
click at [804, 40] on span "Back" at bounding box center [807, 39] width 23 height 12
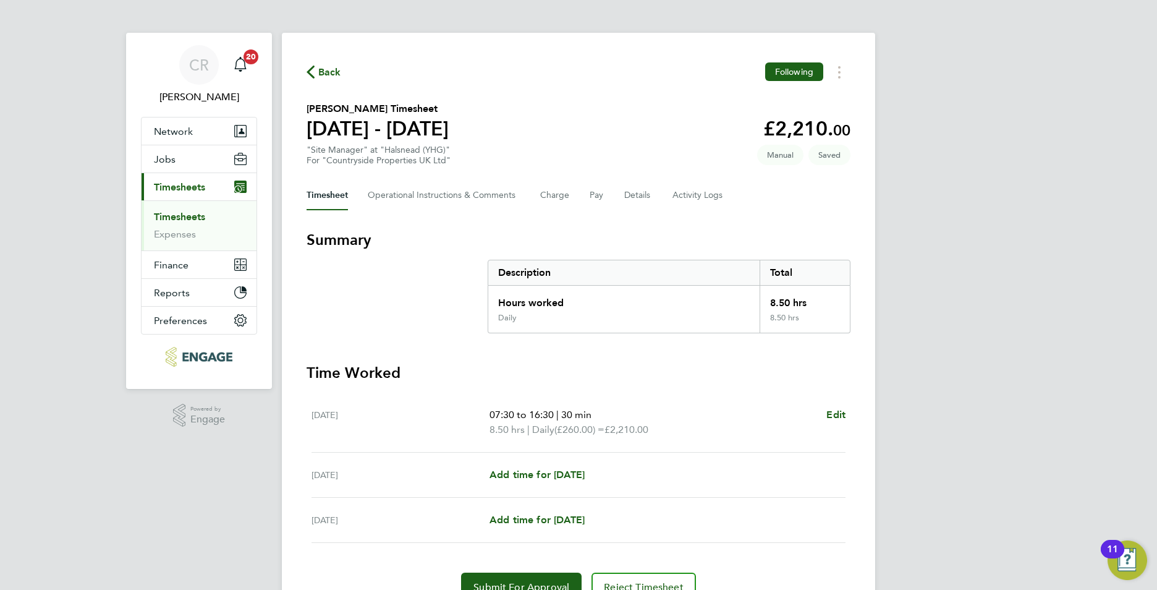
drag, startPoint x: 833, startPoint y: 418, endPoint x: 773, endPoint y: 390, distance: 66.4
click at [774, 390] on section "Time Worked Fri 22 Aug 07:30 to 16:30 | 30 min 8.50 hrs | Daily (£260.00) = £2,…" at bounding box center [579, 482] width 544 height 239
click at [605, 195] on div "Timesheet Operational Instructions & Comments Charge Pay Details Activity Logs" at bounding box center [579, 196] width 544 height 30
click at [595, 193] on button "Pay" at bounding box center [597, 196] width 15 height 30
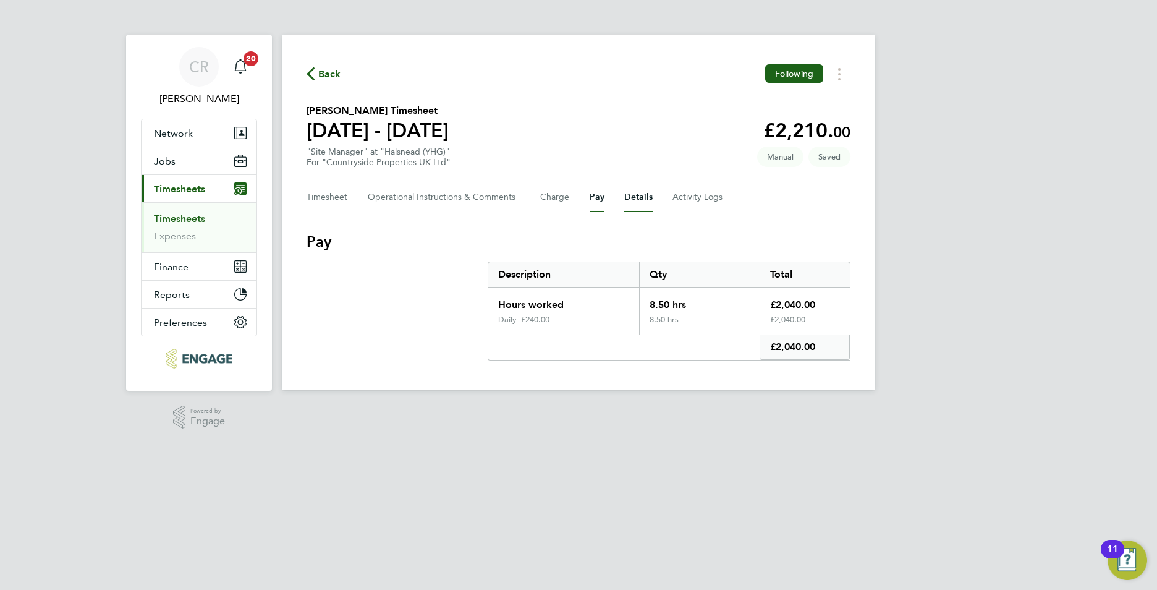
click at [635, 201] on button "Details" at bounding box center [638, 197] width 28 height 30
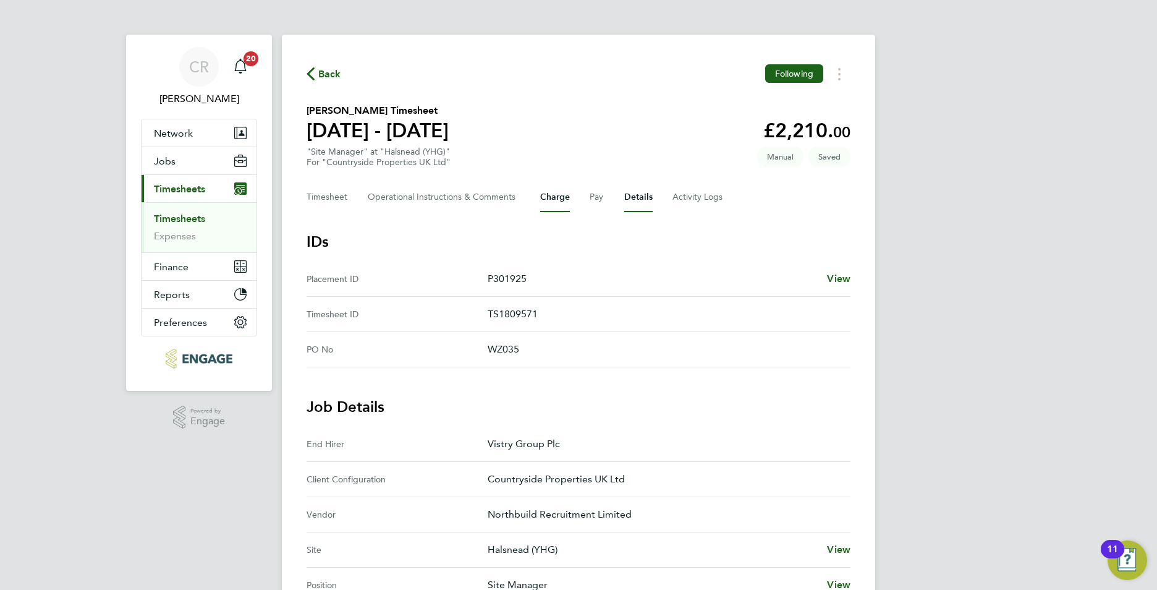
click at [553, 202] on button "Charge" at bounding box center [555, 197] width 30 height 30
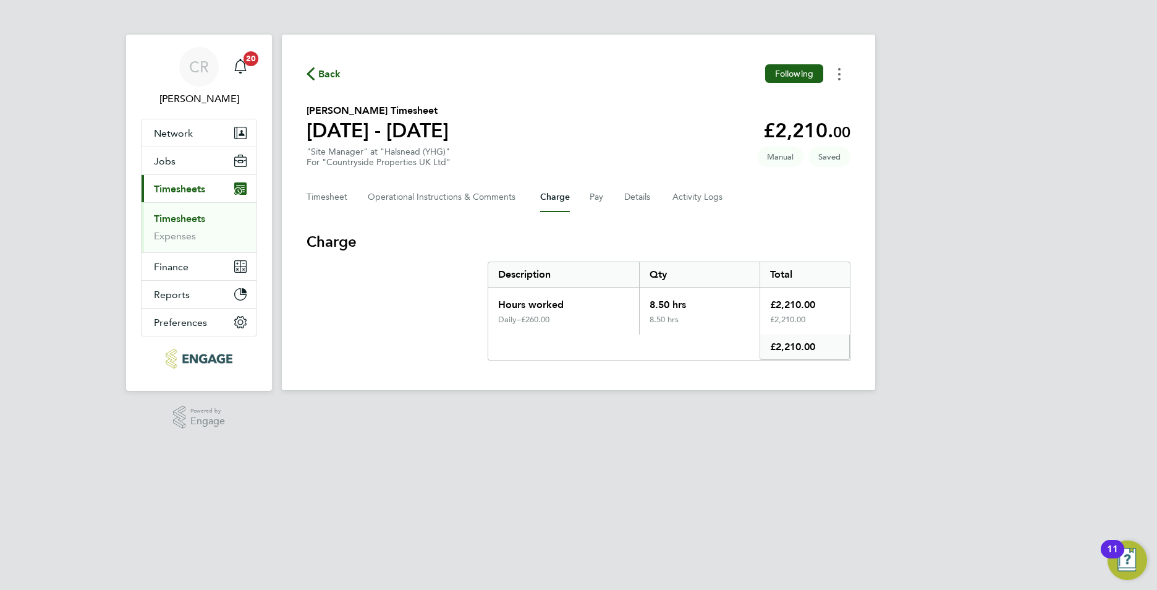
click at [845, 74] on button "Timesheets Menu" at bounding box center [839, 73] width 22 height 19
click at [559, 90] on div "Back Following Mark as absent Download timesheet Bill Holcroft's Timesheet 18 -…" at bounding box center [579, 213] width 594 height 356
click at [324, 200] on button "Timesheet" at bounding box center [327, 197] width 41 height 30
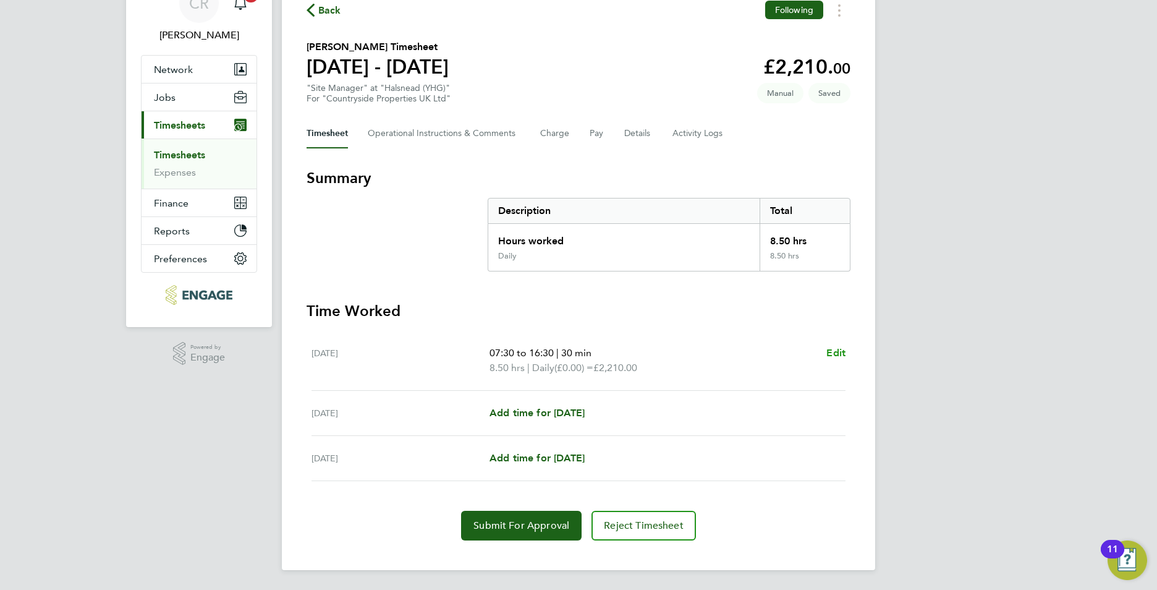
click at [834, 352] on span "Edit" at bounding box center [836, 353] width 19 height 12
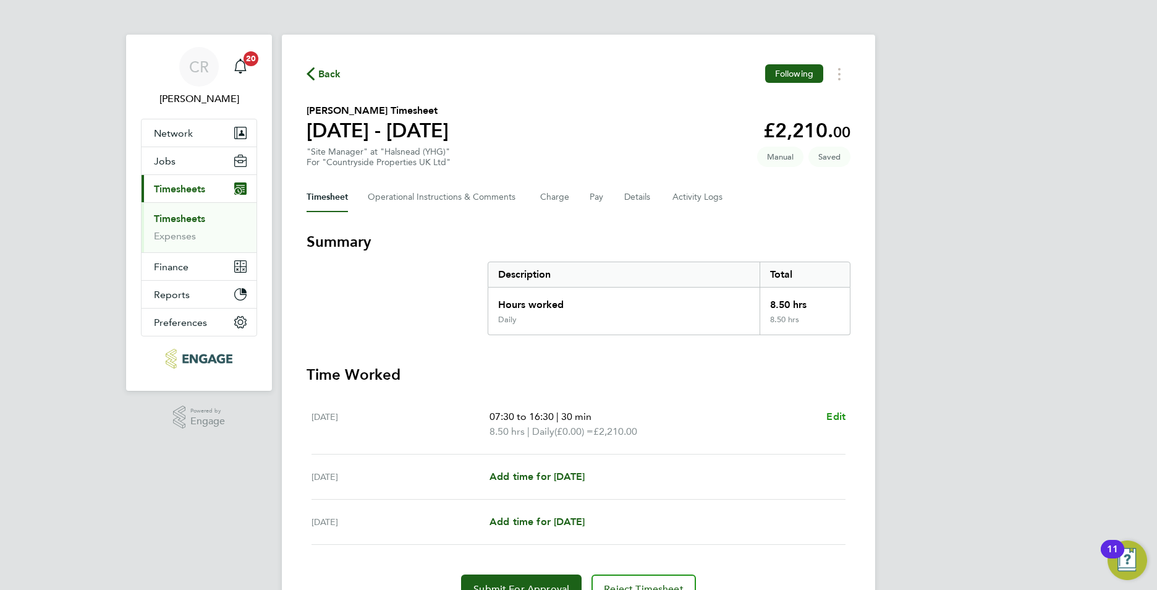
select select "30"
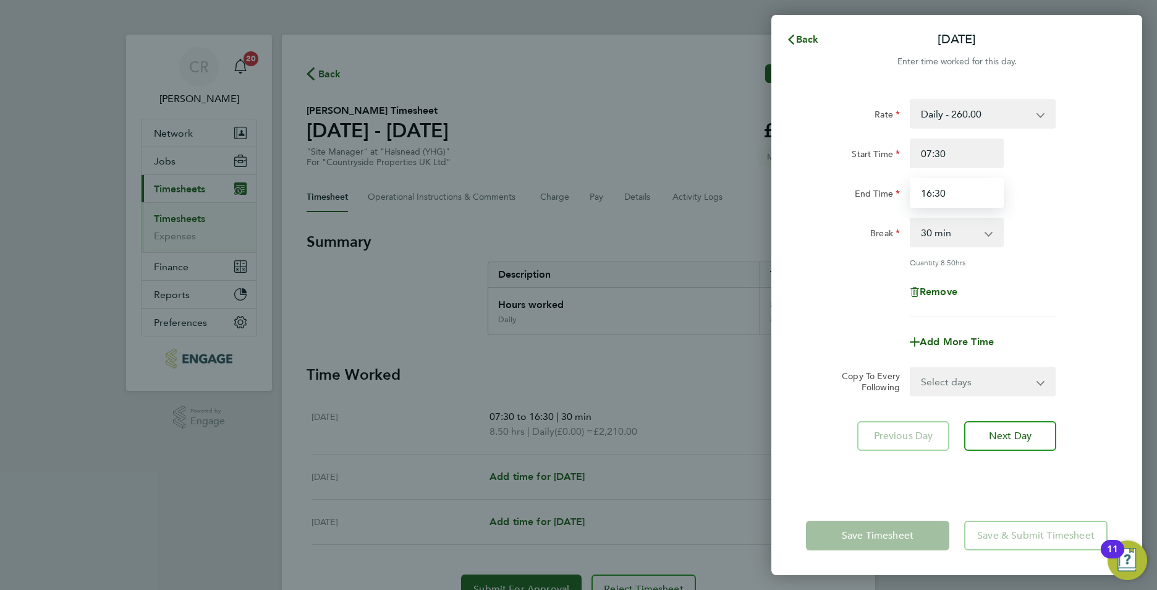
click at [967, 190] on input "16:30" at bounding box center [957, 193] width 94 height 30
type input "1"
click at [965, 148] on input "07:30" at bounding box center [957, 153] width 94 height 30
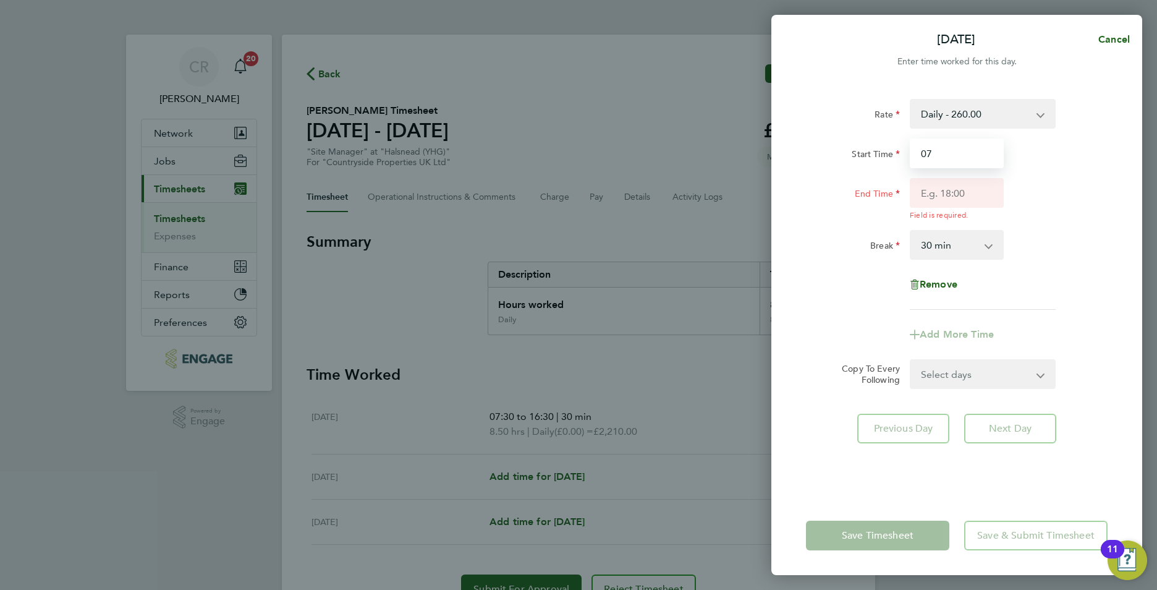
type input "0"
click at [1051, 153] on div "Start Time" at bounding box center [957, 153] width 312 height 30
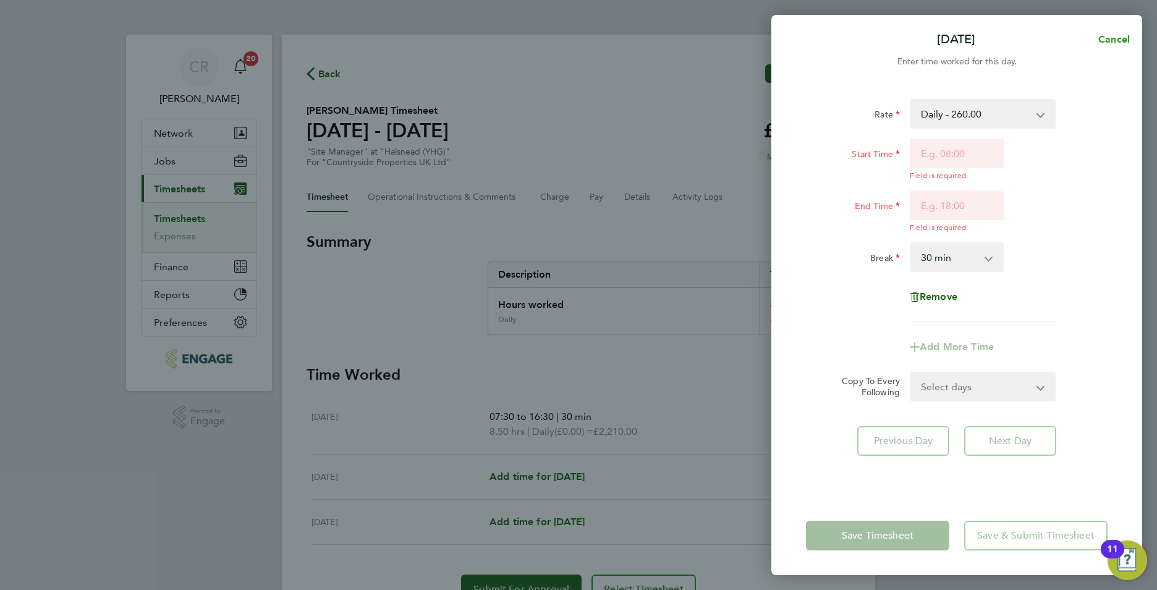
click at [1120, 37] on span "Cancel" at bounding box center [1112, 39] width 35 height 12
select select "30"
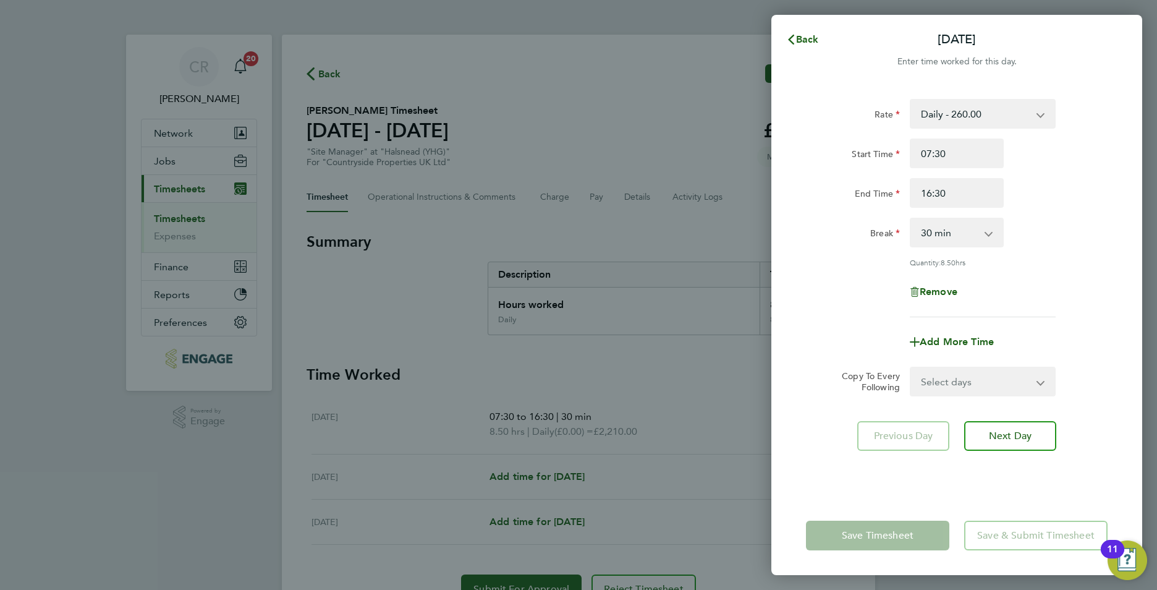
click at [855, 398] on div "Rate Daily - 260.00 Start Time 07:30 End Time 16:30 Break 0 min 15 min 30 min 4…" at bounding box center [957, 290] width 371 height 412
click at [906, 536] on app-form-button "Save Timesheet" at bounding box center [881, 536] width 151 height 30
click at [994, 443] on button "Next Day" at bounding box center [1010, 436] width 92 height 30
select select "30"
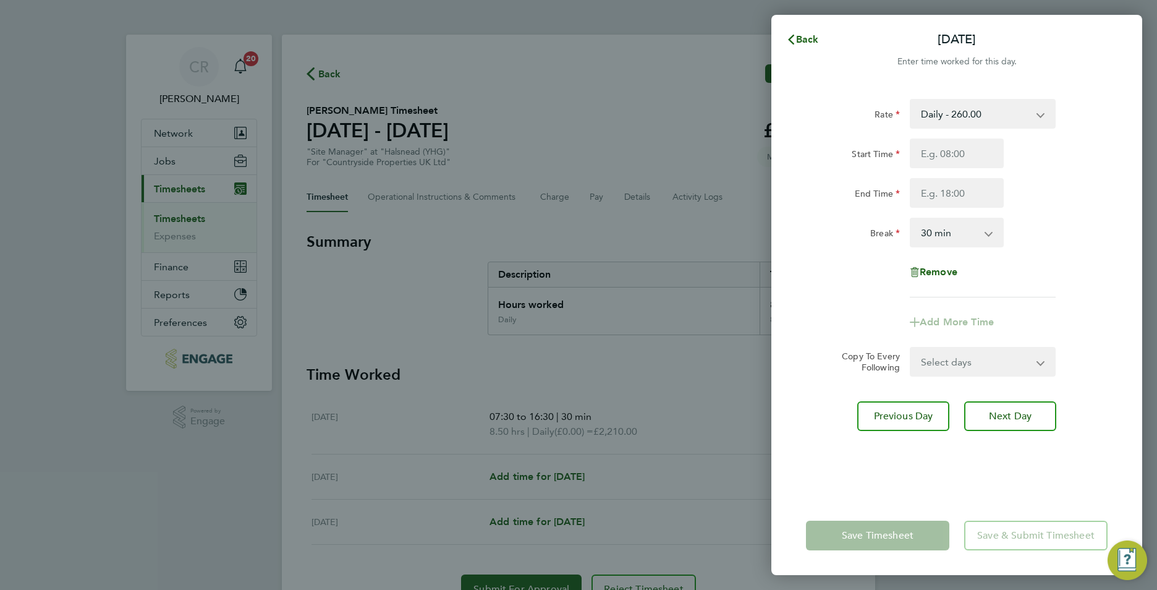
click at [861, 310] on div "Add More Time" at bounding box center [957, 322] width 312 height 30
click at [818, 38] on span "Back" at bounding box center [807, 39] width 23 height 12
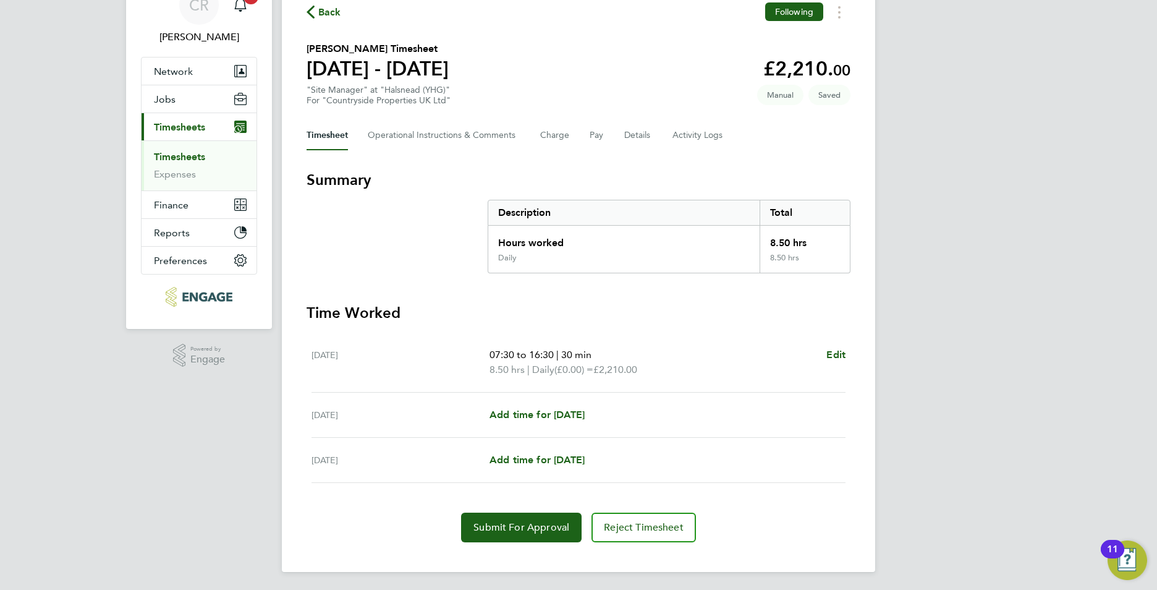
scroll to position [64, 0]
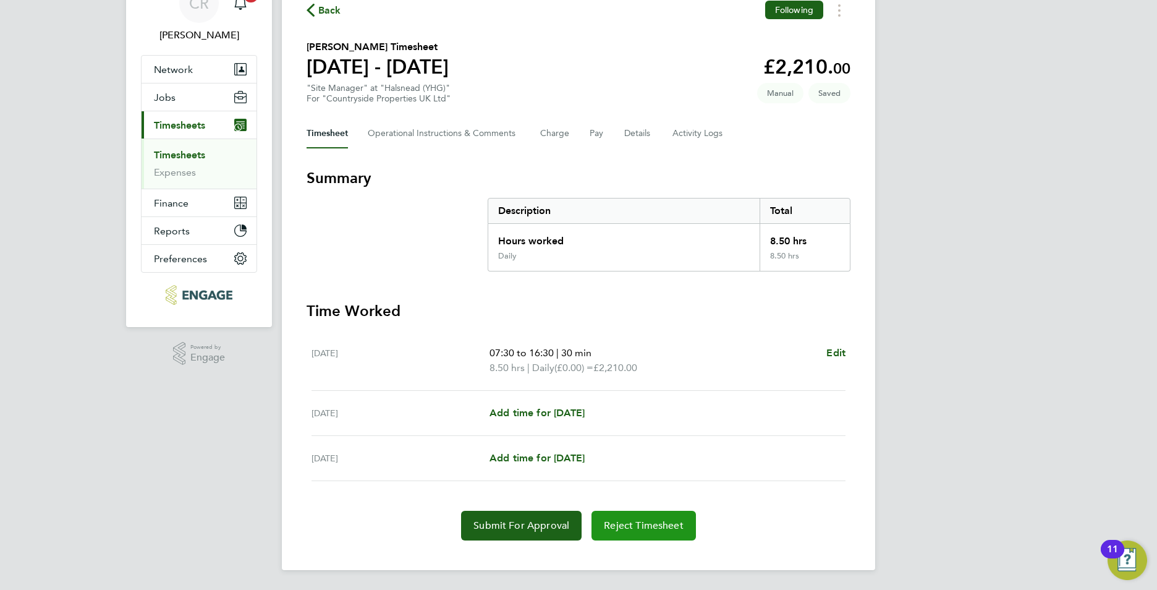
click at [648, 530] on span "Reject Timesheet" at bounding box center [644, 525] width 80 height 12
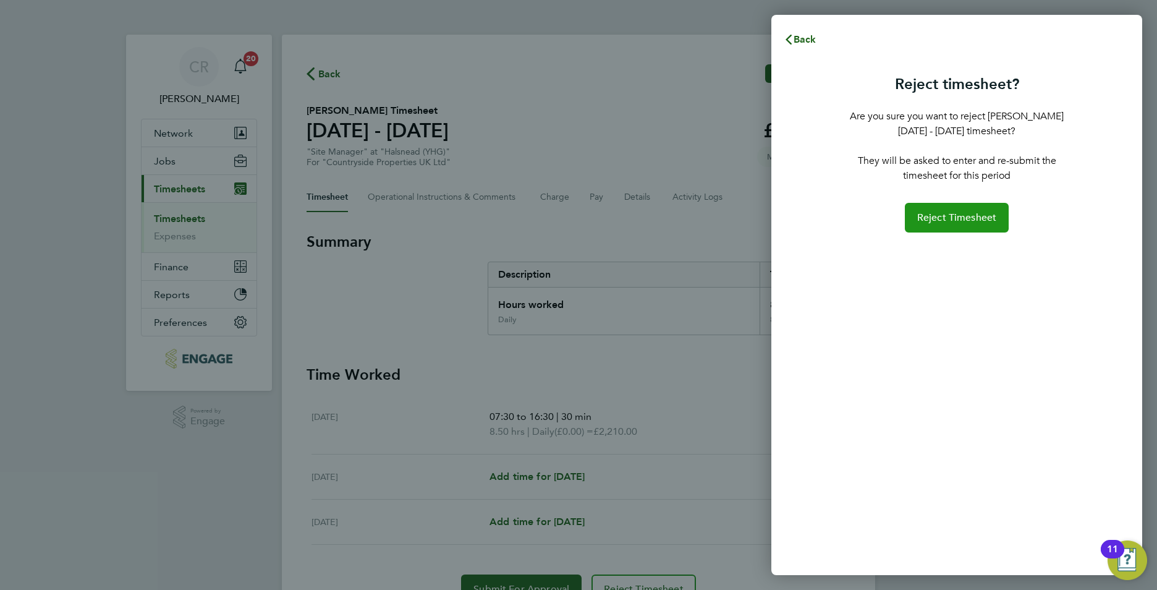
click at [948, 220] on span "Reject Timesheet" at bounding box center [958, 217] width 80 height 12
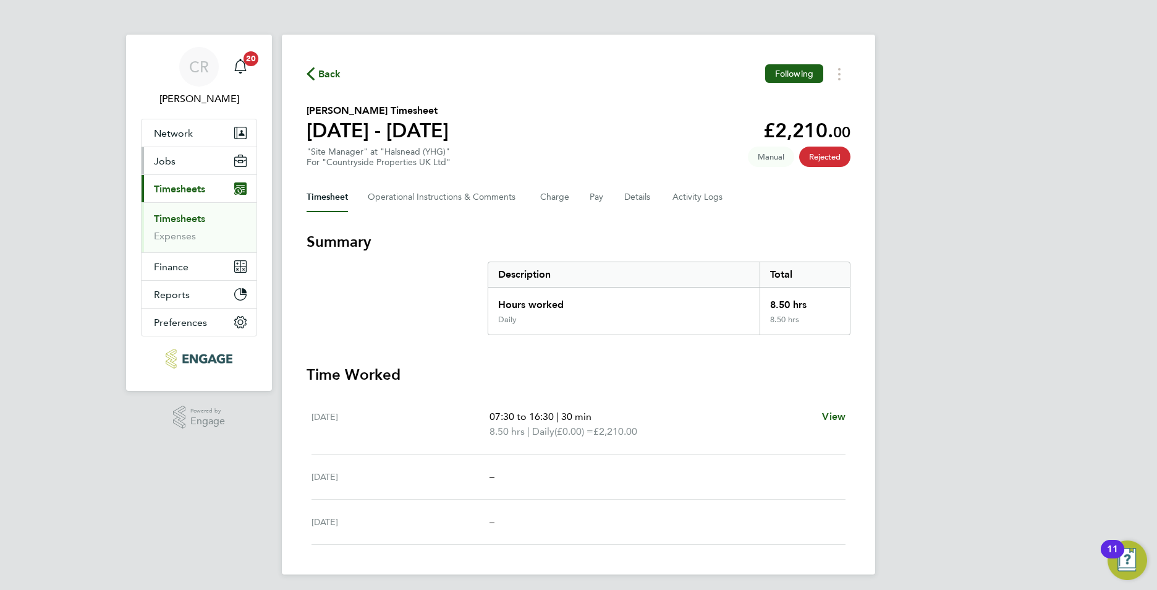
click at [190, 168] on button "Jobs" at bounding box center [199, 160] width 115 height 27
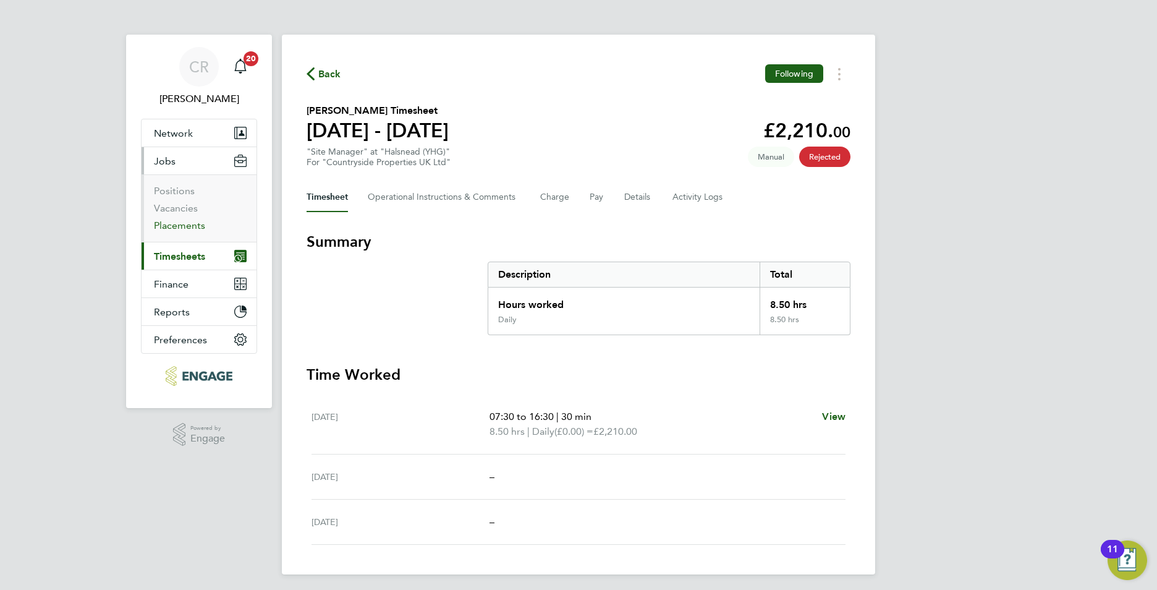
drag, startPoint x: 182, startPoint y: 228, endPoint x: 183, endPoint y: 219, distance: 9.4
click at [182, 228] on link "Placements" at bounding box center [179, 225] width 51 height 12
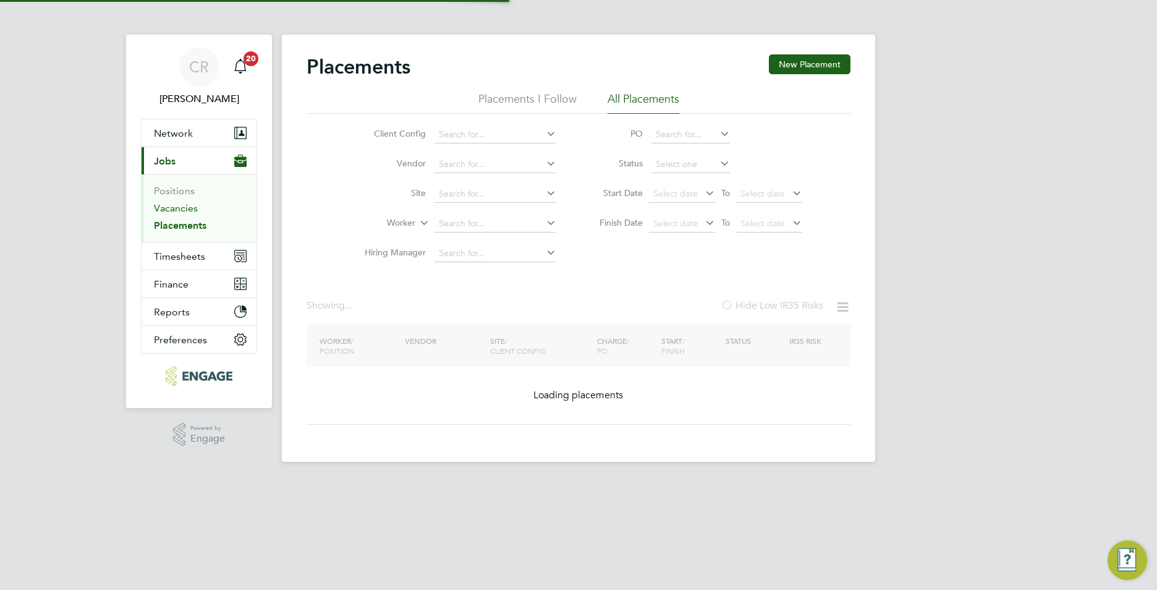
click at [182, 206] on link "Vacancies" at bounding box center [176, 208] width 44 height 12
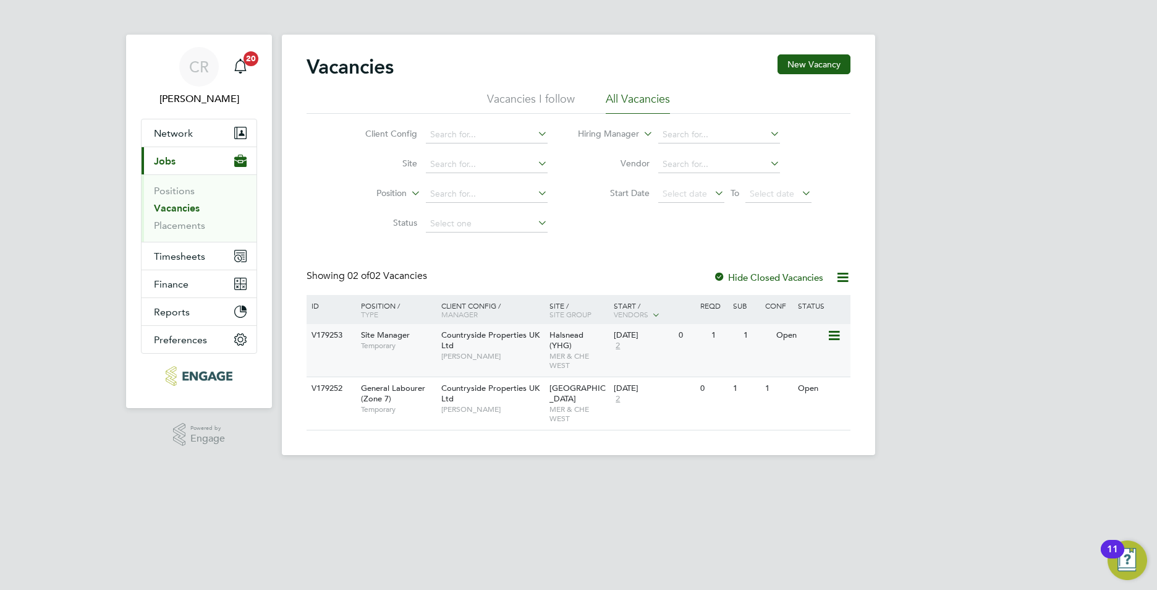
click at [415, 347] on span "Temporary" at bounding box center [398, 346] width 74 height 10
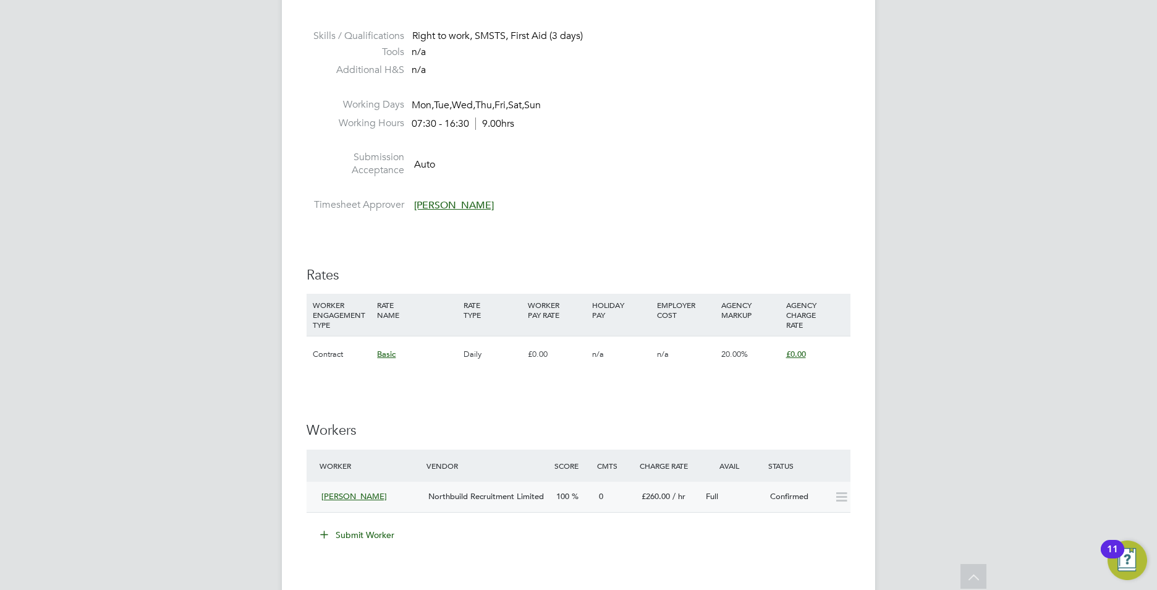
click at [843, 499] on icon at bounding box center [841, 497] width 15 height 10
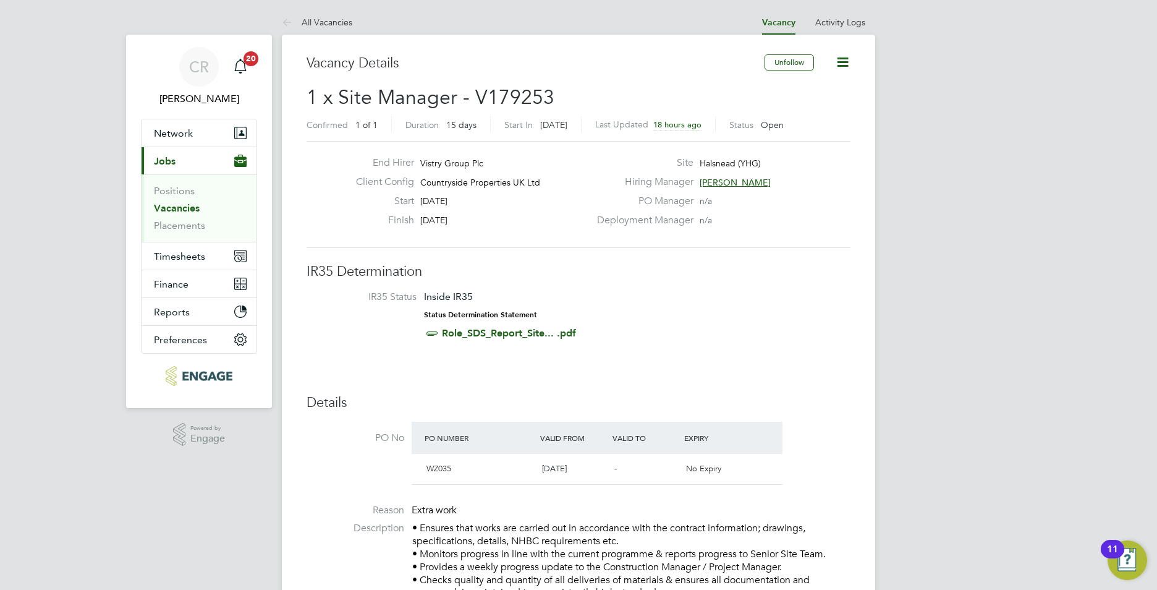
click at [842, 65] on icon at bounding box center [842, 61] width 15 height 15
click at [839, 64] on icon at bounding box center [842, 61] width 15 height 15
click at [165, 224] on link "Placements" at bounding box center [179, 225] width 51 height 12
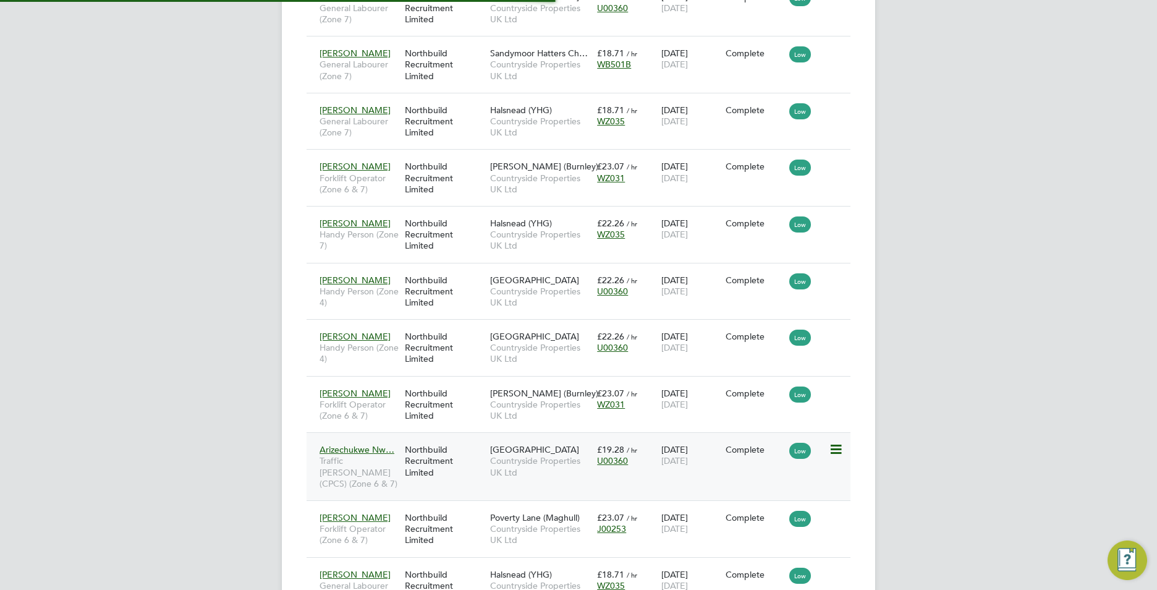
scroll to position [6, 6]
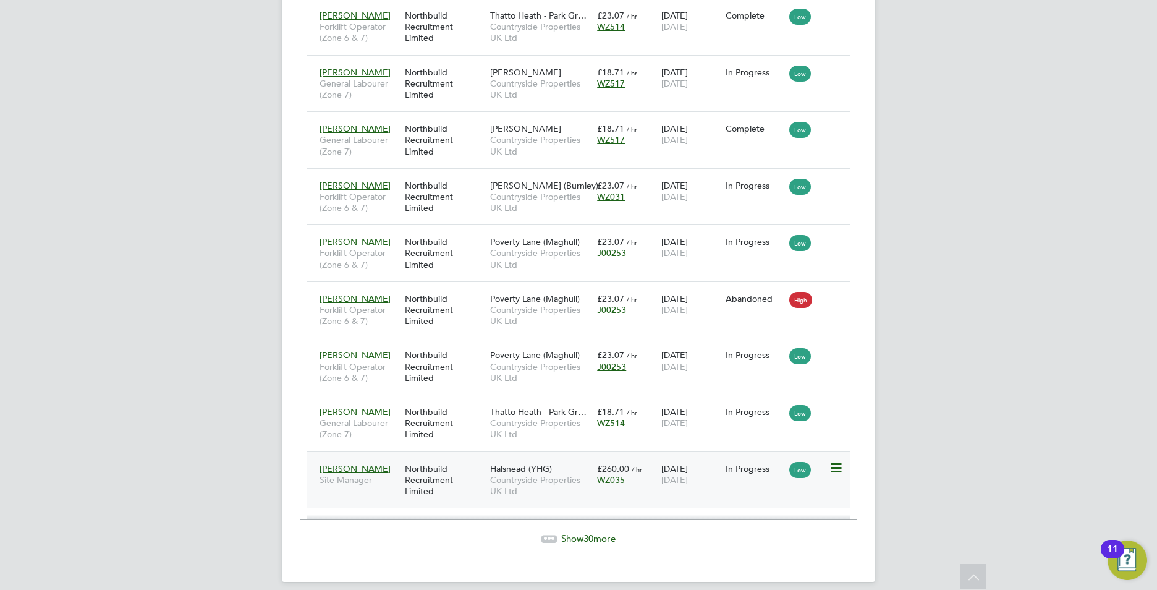
click at [835, 461] on icon at bounding box center [835, 468] width 12 height 15
click at [785, 566] on li "Abandon" at bounding box center [798, 568] width 88 height 17
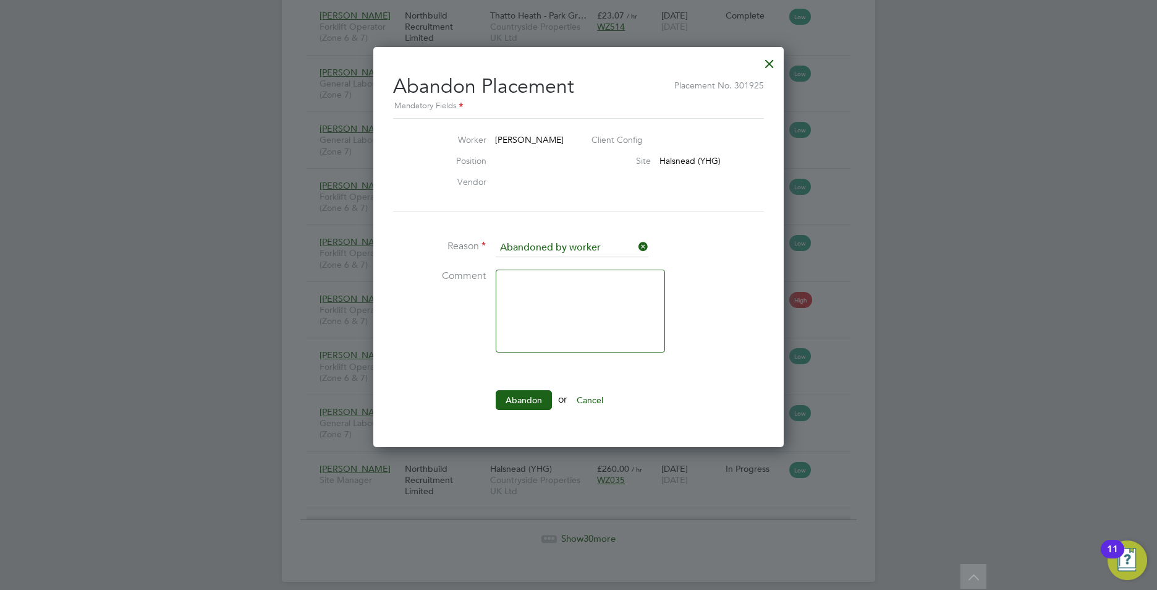
click at [577, 290] on textarea at bounding box center [580, 311] width 169 height 83
type textarea "Incorrect Rate"
click at [535, 395] on button "Abandon" at bounding box center [524, 400] width 56 height 20
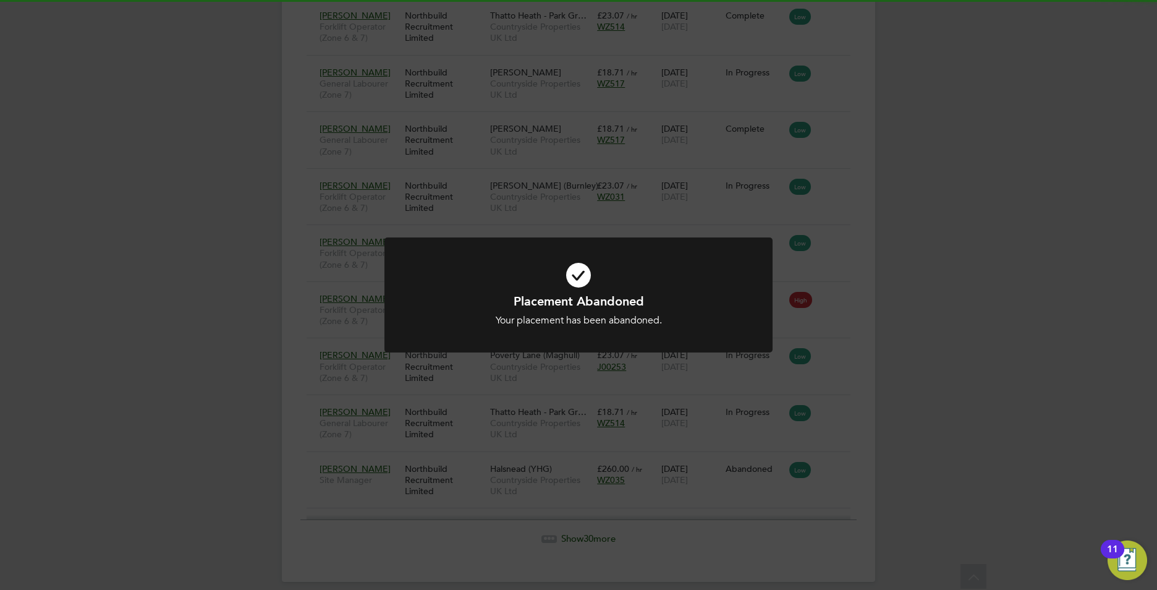
click at [1015, 393] on div "Placement Abandoned Your placement has been abandoned. Cancel Okay" at bounding box center [578, 295] width 1157 height 590
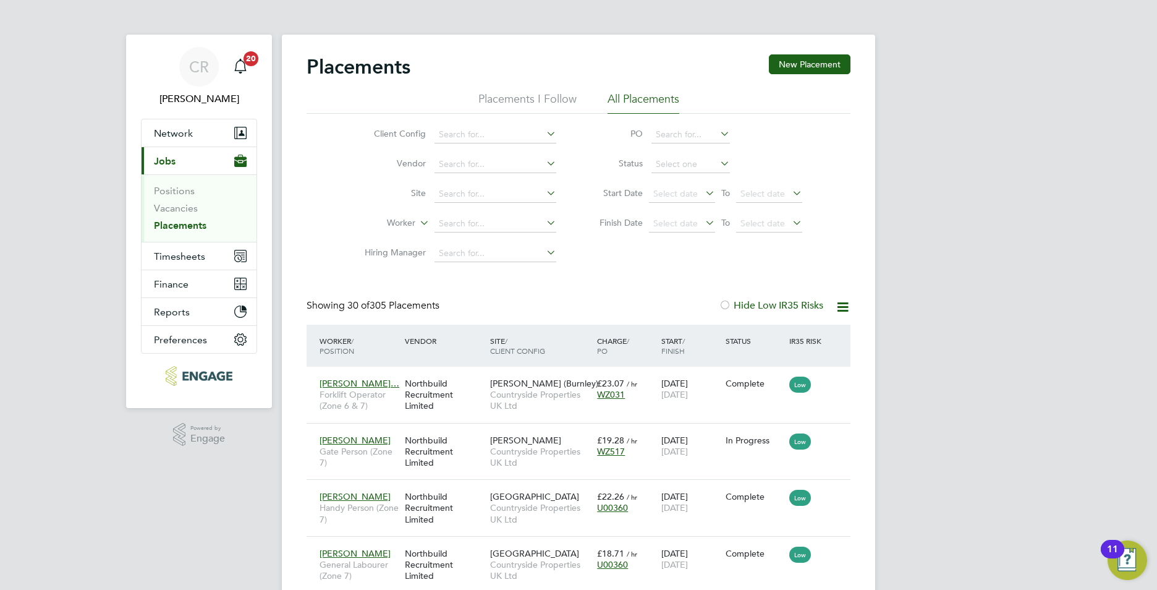
click at [182, 220] on link "Placements" at bounding box center [180, 225] width 53 height 12
click at [160, 224] on link "Placements" at bounding box center [180, 225] width 53 height 12
click at [182, 208] on link "Vacancies" at bounding box center [176, 208] width 44 height 12
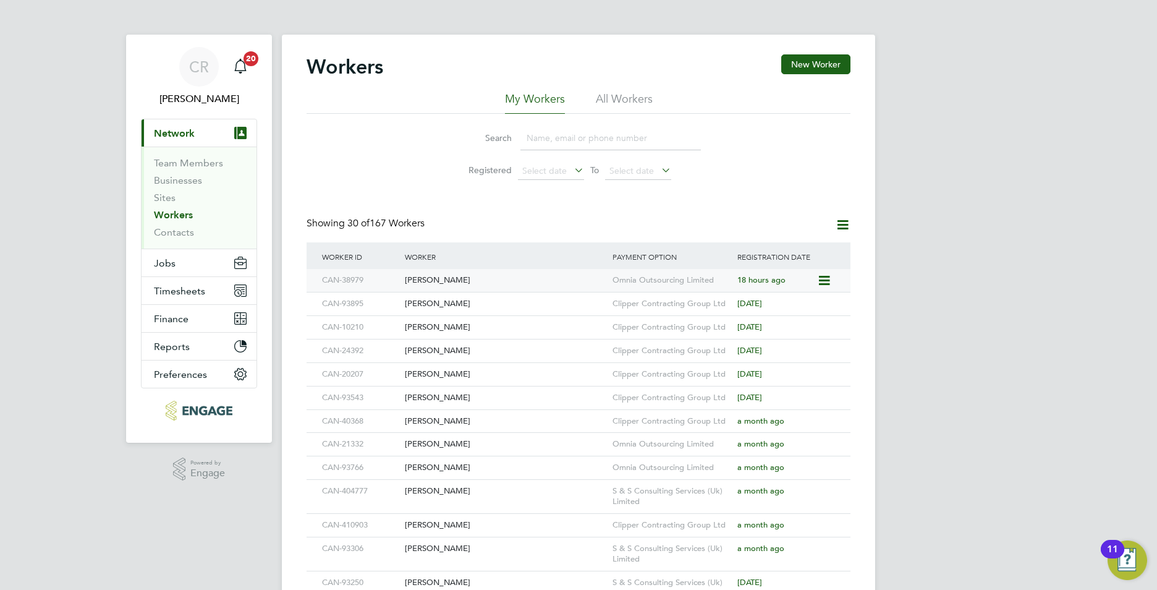
click at [825, 280] on icon at bounding box center [823, 280] width 12 height 15
click at [170, 261] on span "Jobs" at bounding box center [165, 263] width 22 height 12
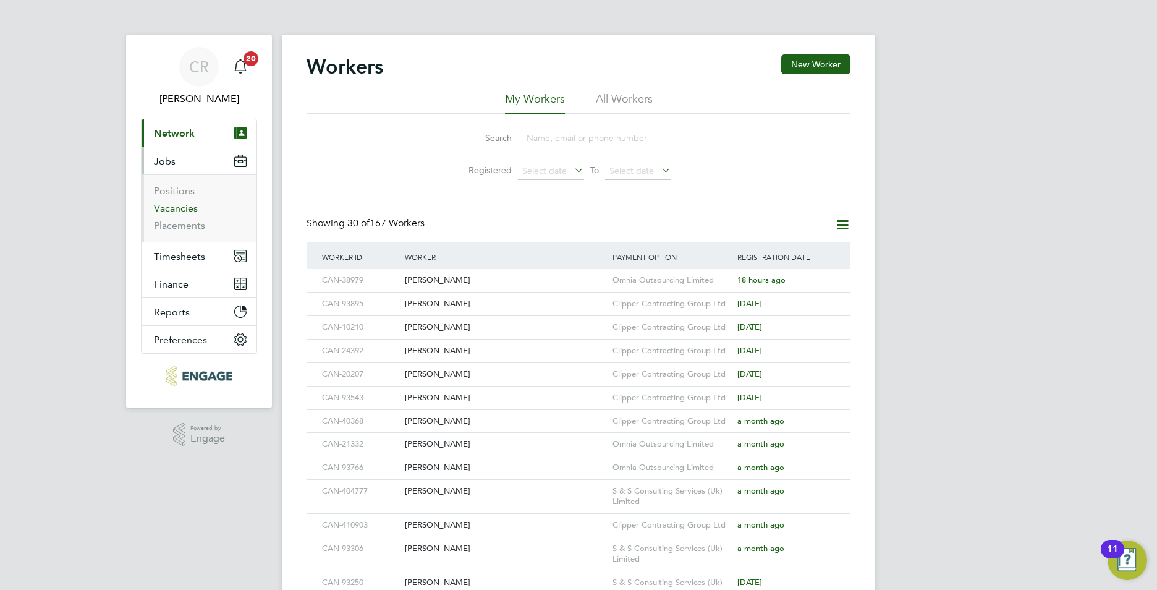
click at [185, 211] on link "Vacancies" at bounding box center [176, 208] width 44 height 12
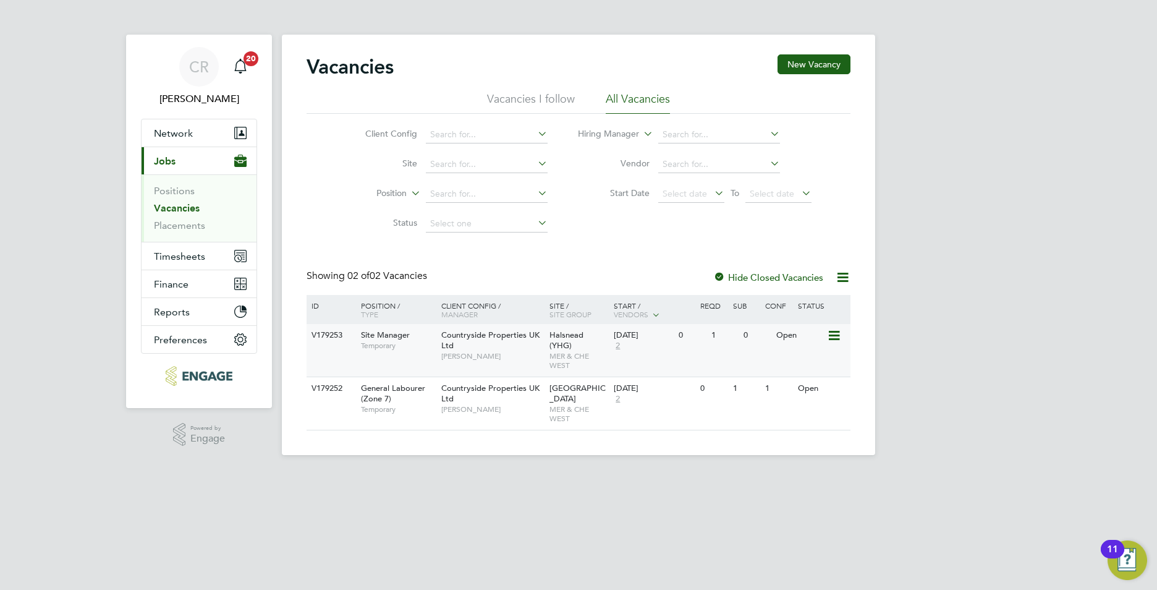
click at [505, 331] on span "Countryside Properties UK Ltd" at bounding box center [490, 340] width 98 height 21
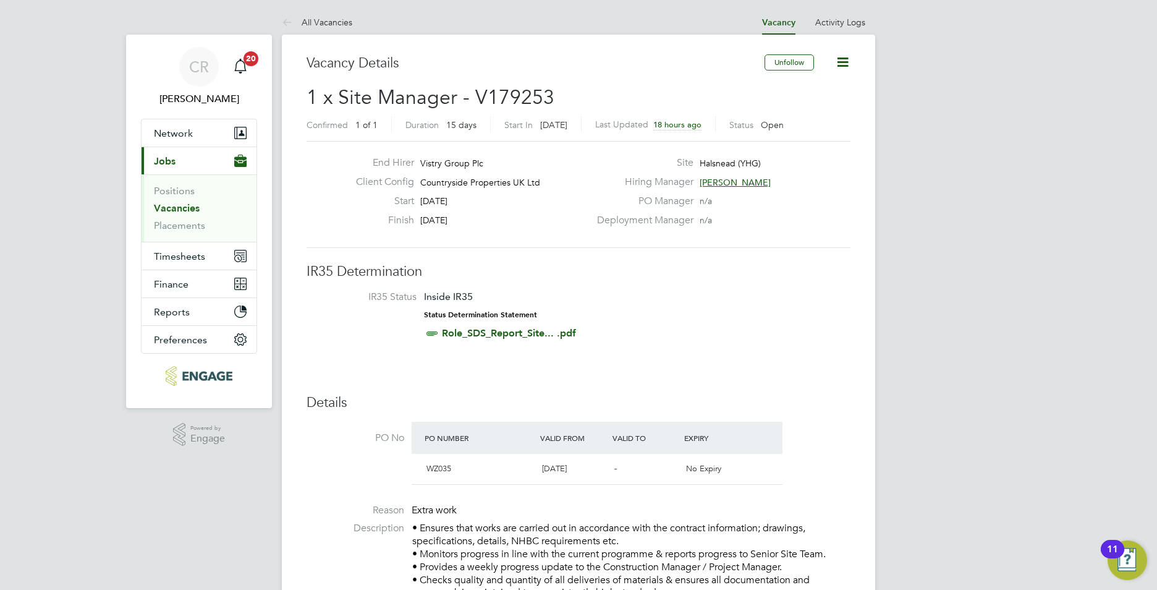
click at [845, 62] on icon at bounding box center [842, 61] width 15 height 15
click at [803, 198] on div "PO Manager n/a" at bounding box center [723, 204] width 266 height 19
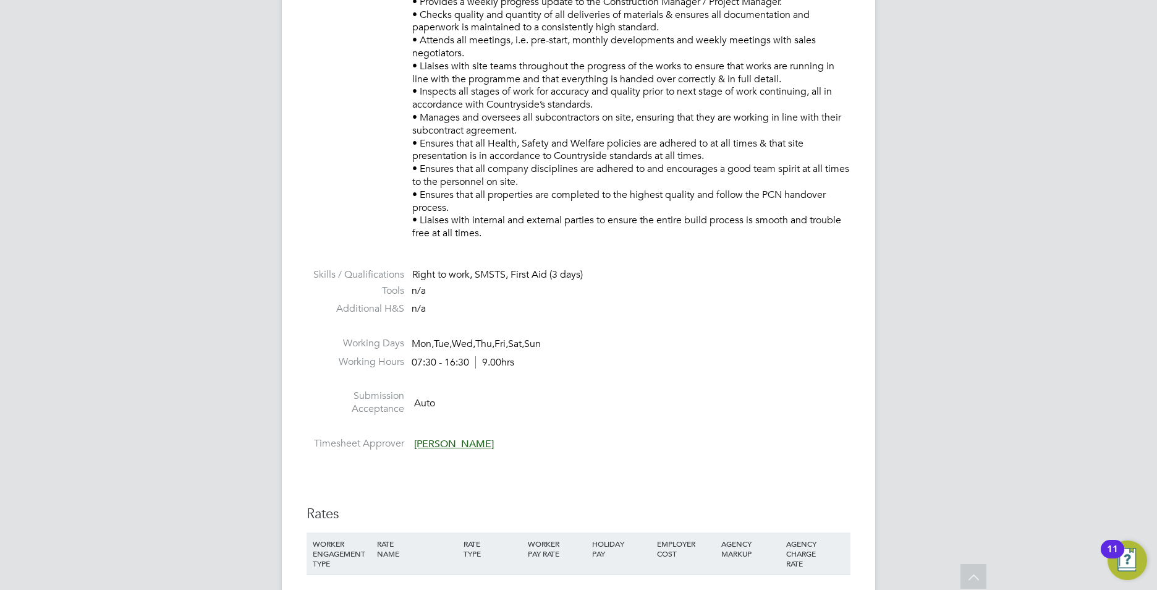
scroll to position [742, 0]
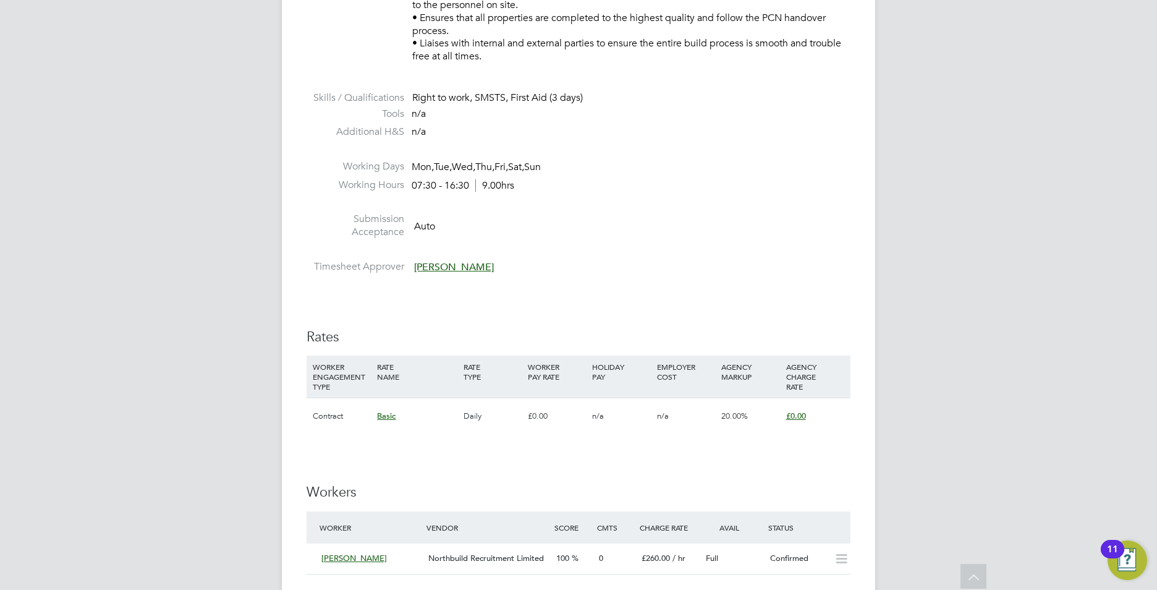
click at [386, 418] on span "Basic" at bounding box center [386, 416] width 19 height 11
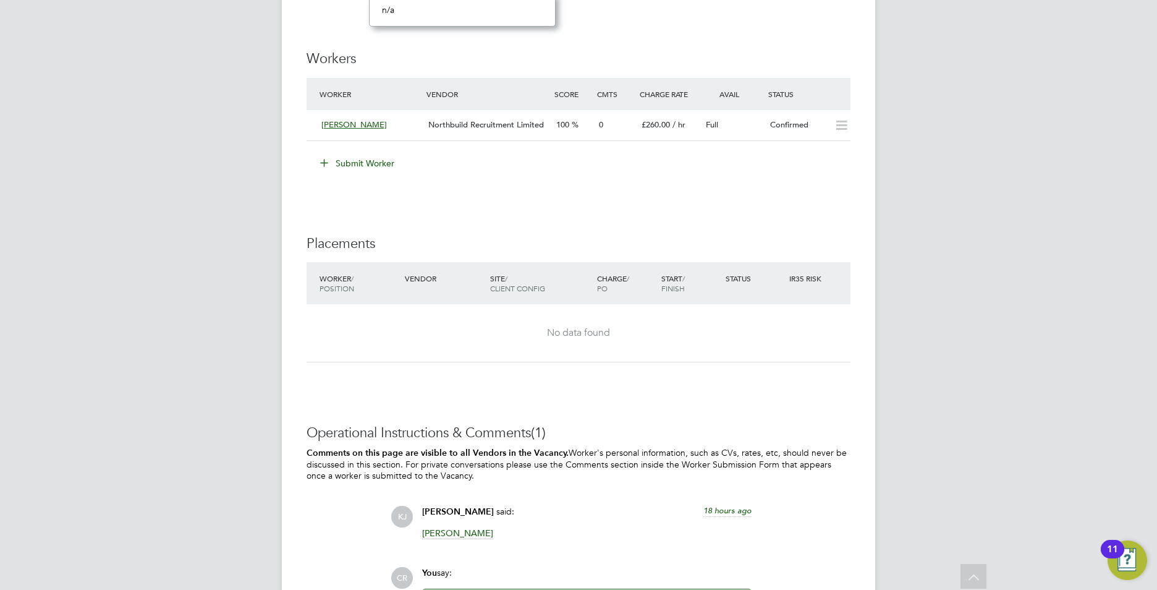
scroll to position [1175, 0]
click at [366, 122] on div "[PERSON_NAME]" at bounding box center [370, 126] width 107 height 20
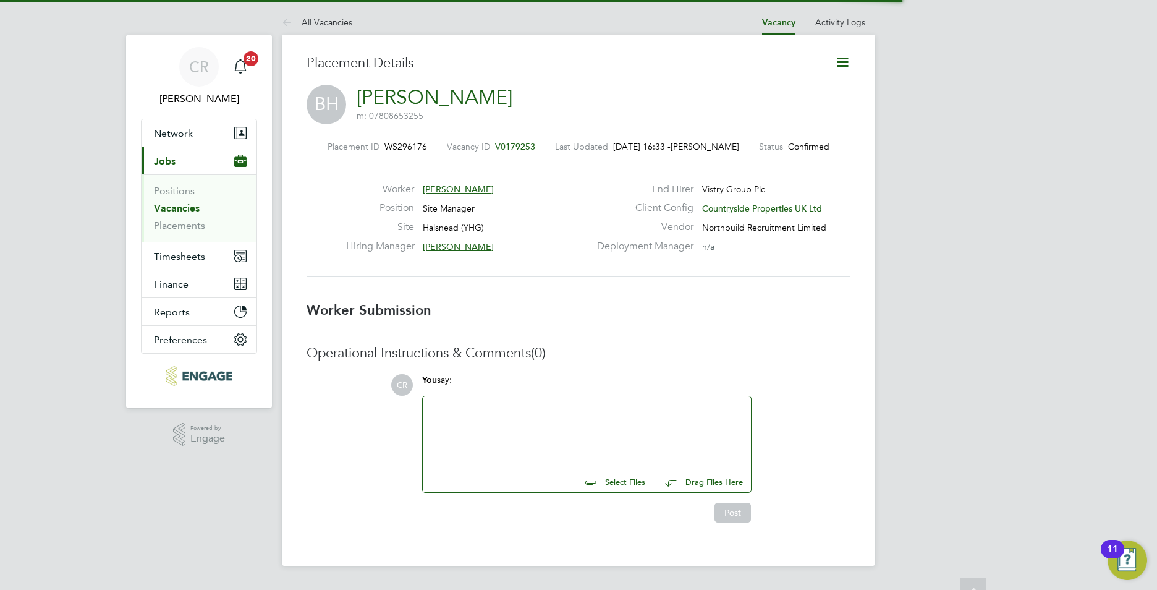
scroll to position [12, 91]
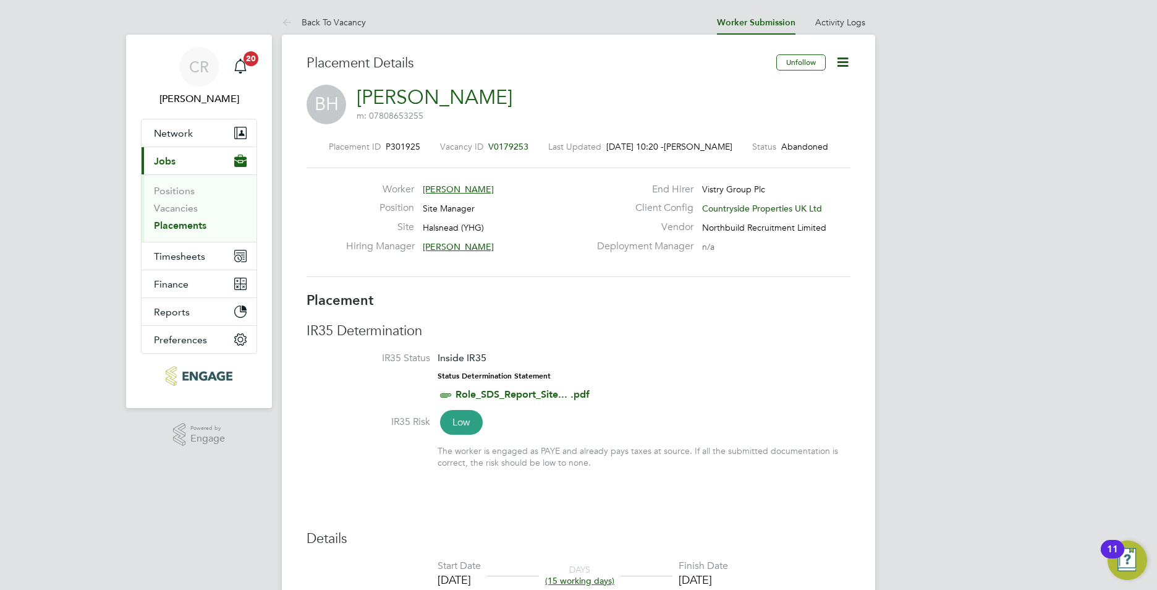
click at [850, 57] on icon at bounding box center [842, 61] width 15 height 15
click at [846, 59] on icon at bounding box center [842, 61] width 15 height 15
click at [550, 236] on div "Site Halsnead (YHG)" at bounding box center [468, 230] width 244 height 19
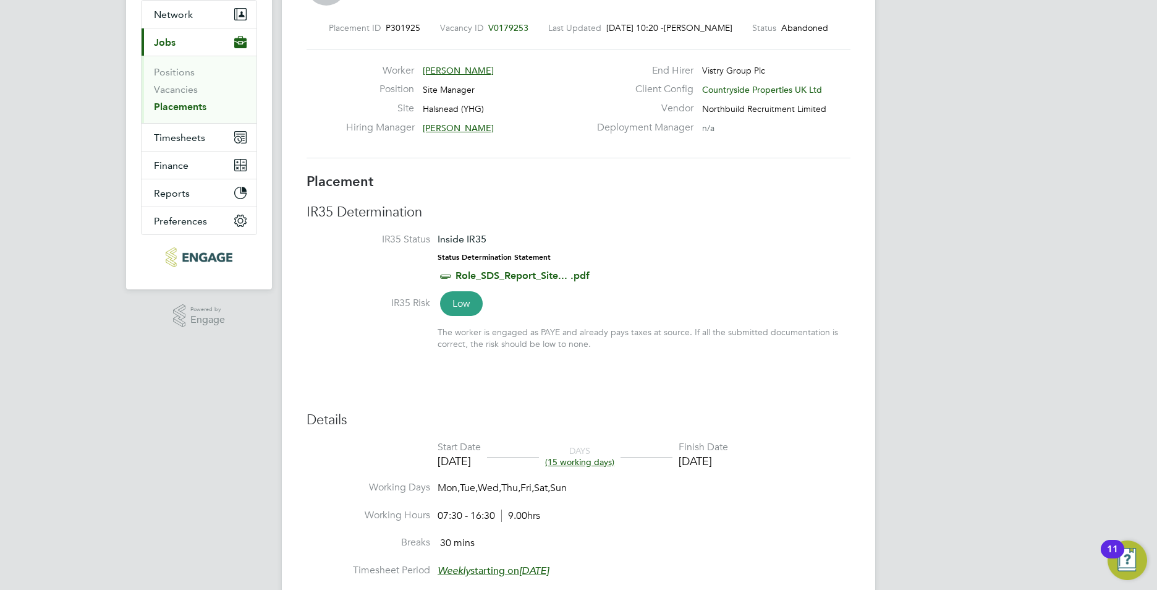
scroll to position [309, 0]
